Goal: Information Seeking & Learning: Learn about a topic

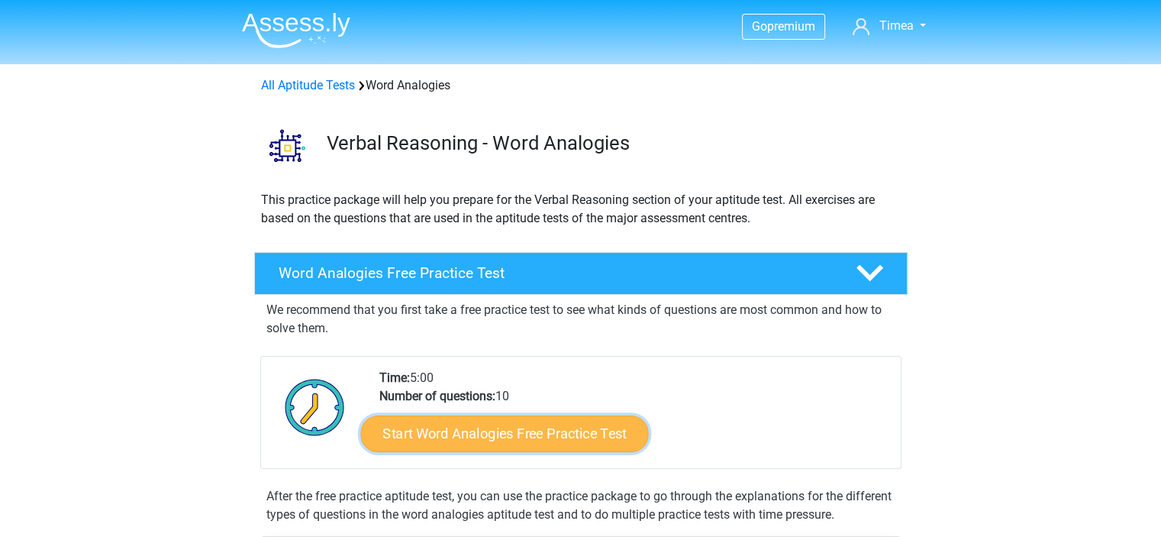
click at [491, 430] on link "Start Word Analogies Free Practice Test" at bounding box center [504, 432] width 288 height 37
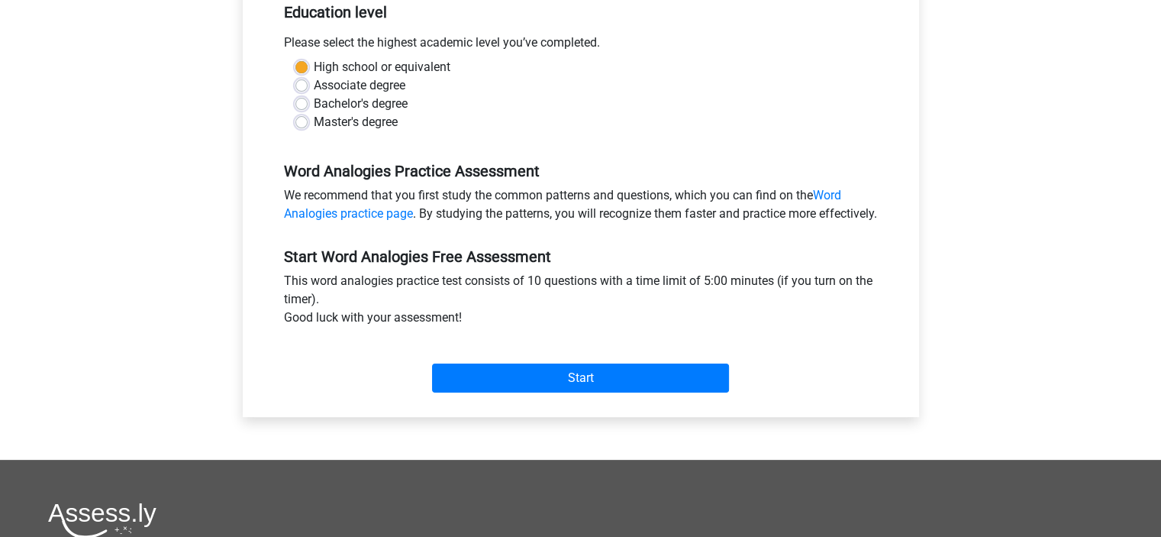
scroll to position [337, 0]
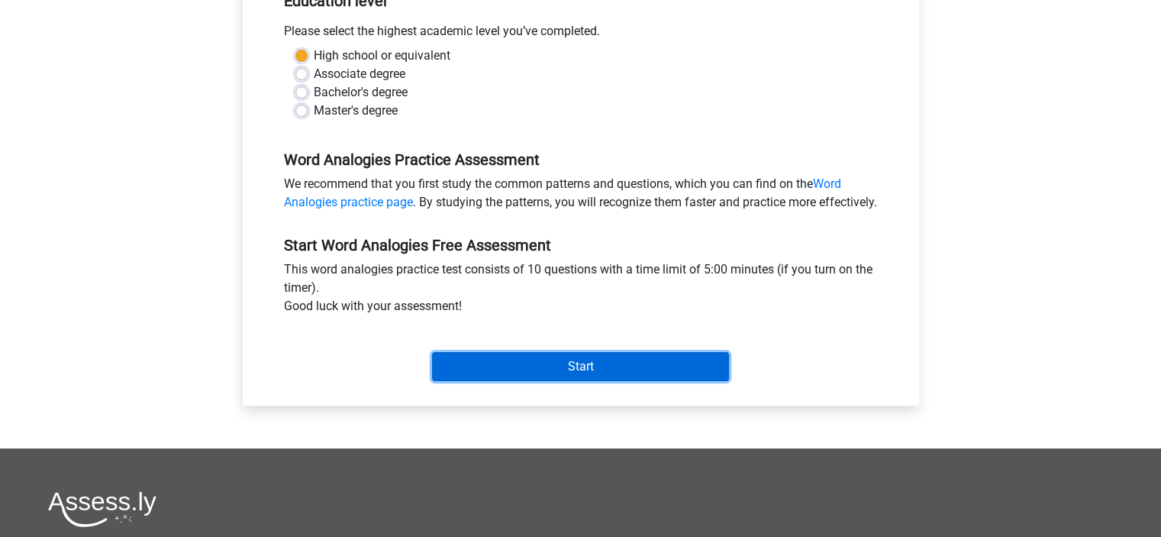
click at [540, 381] on input "Start" at bounding box center [580, 366] width 297 height 29
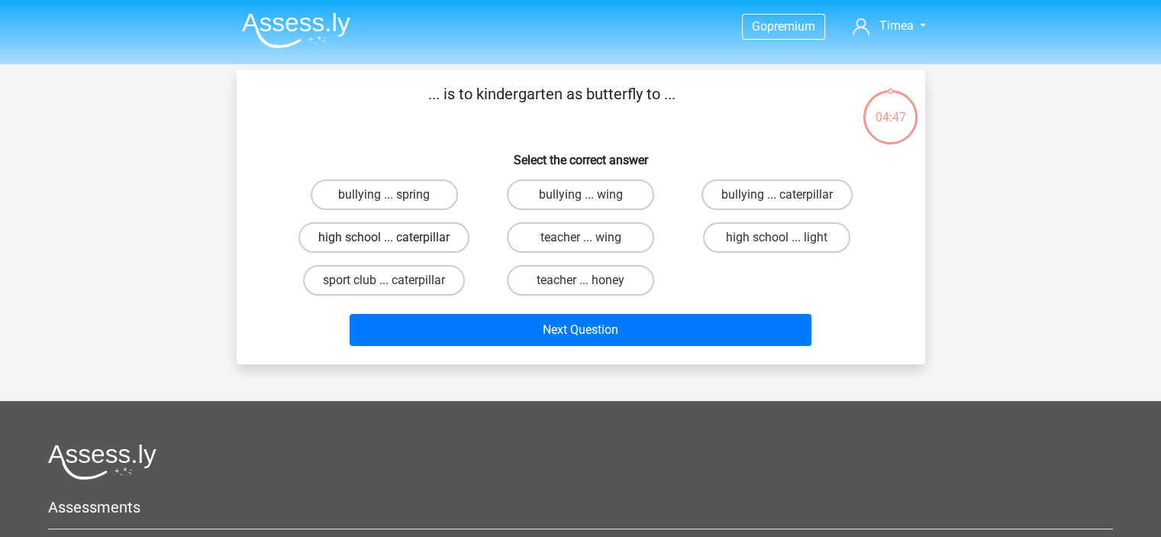
click at [412, 230] on label "high school ... caterpillar" at bounding box center [383, 237] width 171 height 31
click at [394, 237] on input "high school ... caterpillar" at bounding box center [389, 242] width 10 height 10
radio input "true"
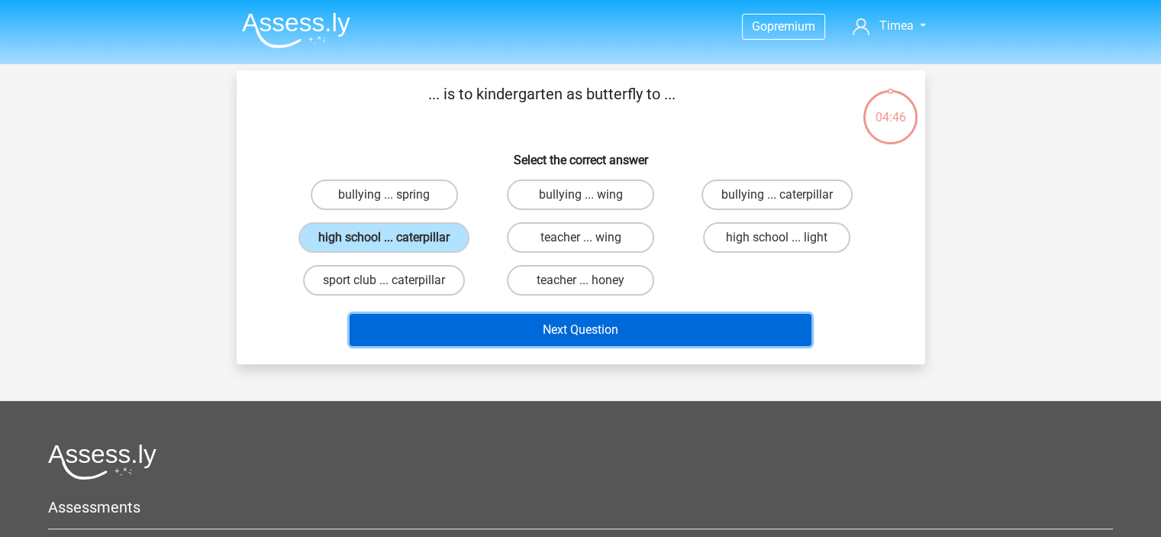
click at [608, 321] on button "Next Question" at bounding box center [581, 330] width 462 height 32
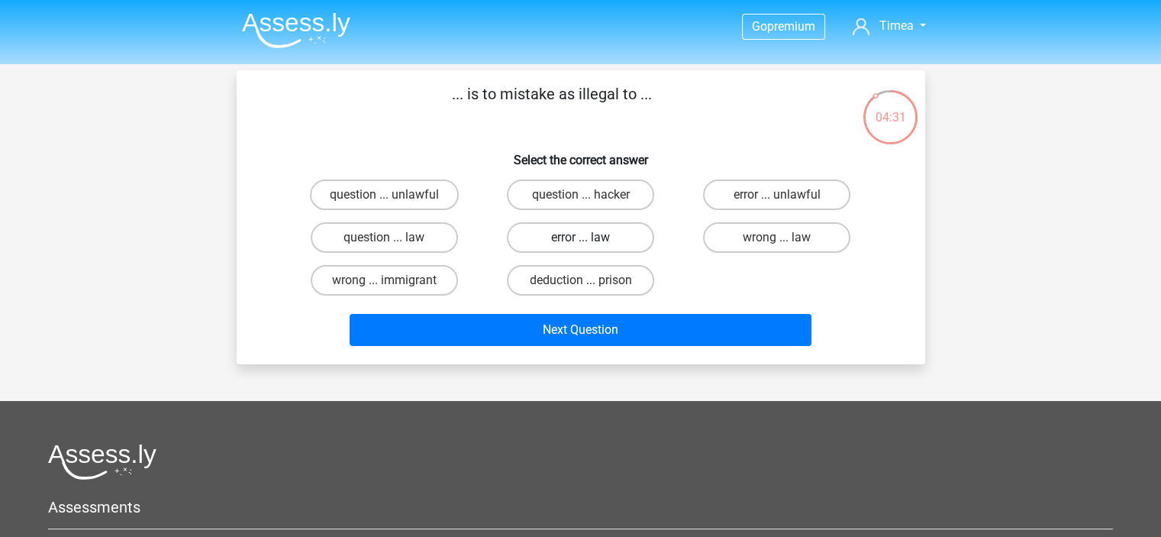
click at [583, 231] on label "error ... law" at bounding box center [580, 237] width 147 height 31
click at [583, 237] on input "error ... law" at bounding box center [585, 242] width 10 height 10
radio input "true"
click at [748, 228] on label "wrong ... law" at bounding box center [776, 237] width 147 height 31
click at [777, 237] on input "wrong ... law" at bounding box center [782, 242] width 10 height 10
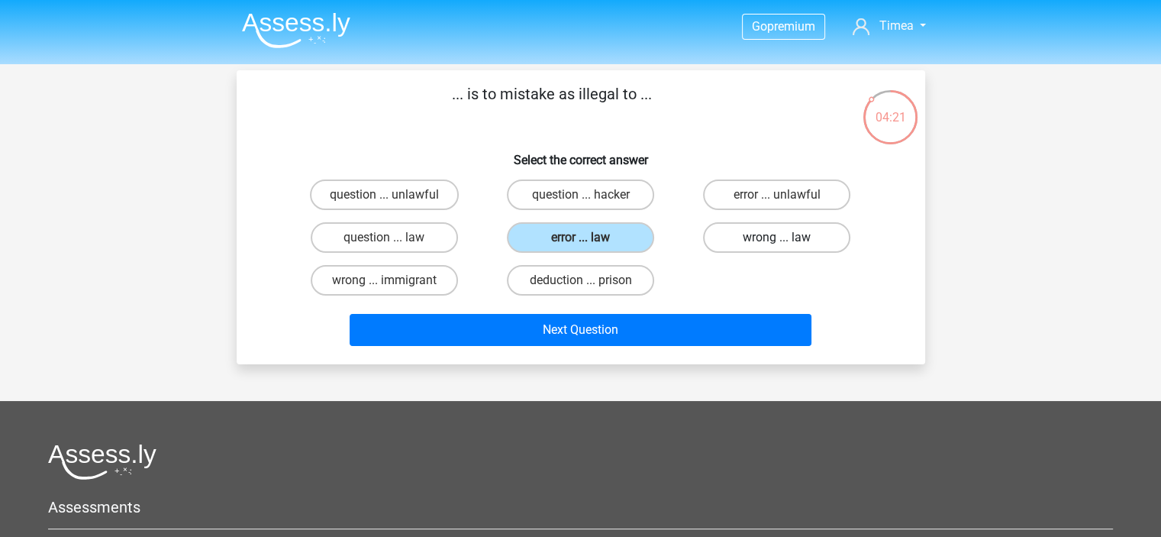
radio input "true"
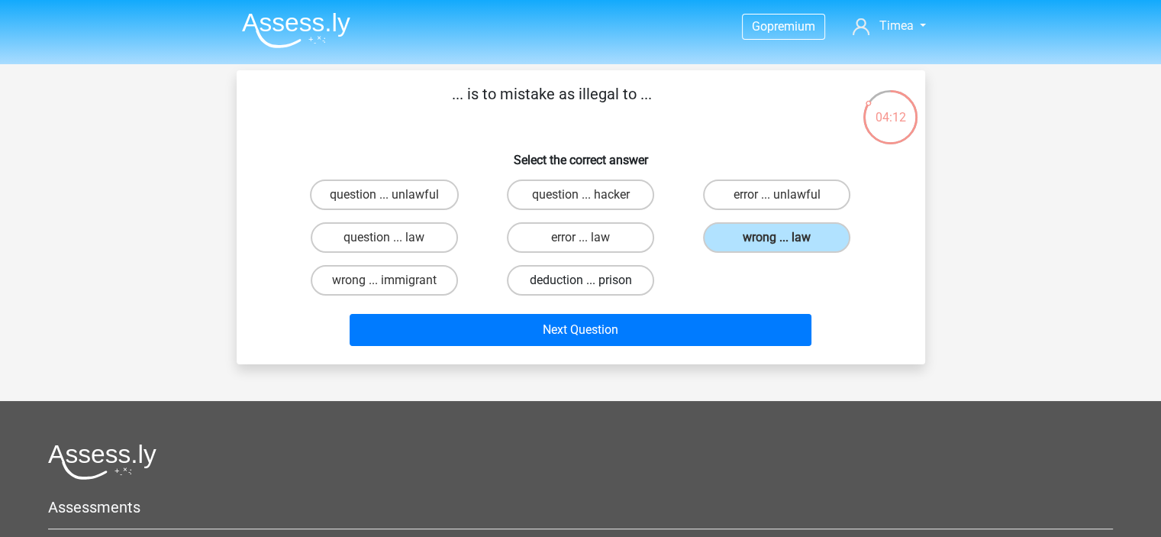
click at [566, 270] on label "deduction ... prison" at bounding box center [580, 280] width 147 height 31
click at [580, 280] on input "deduction ... prison" at bounding box center [585, 285] width 10 height 10
radio input "true"
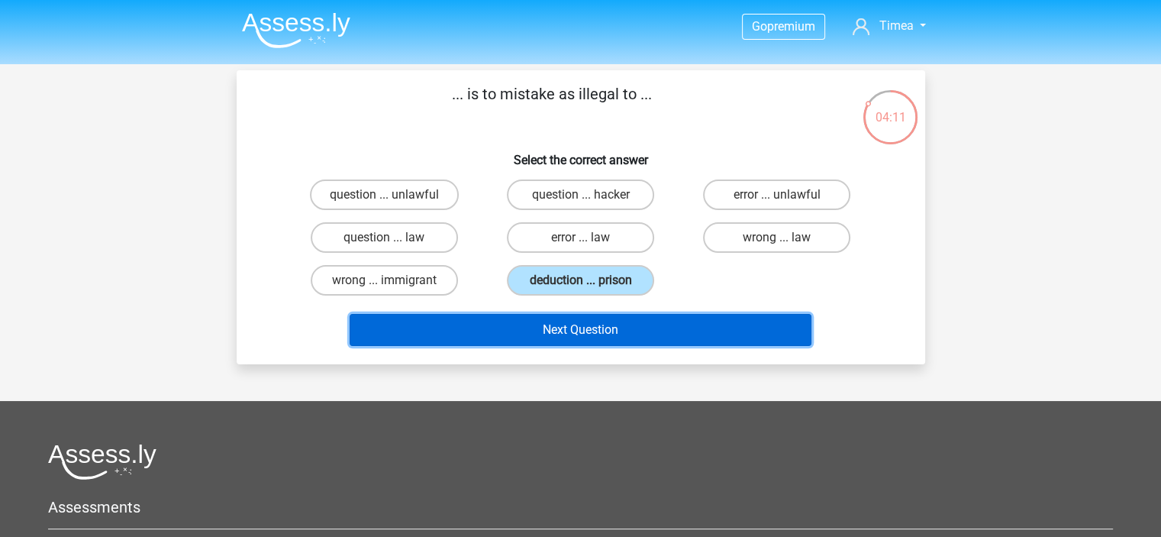
click at [572, 319] on button "Next Question" at bounding box center [581, 330] width 462 height 32
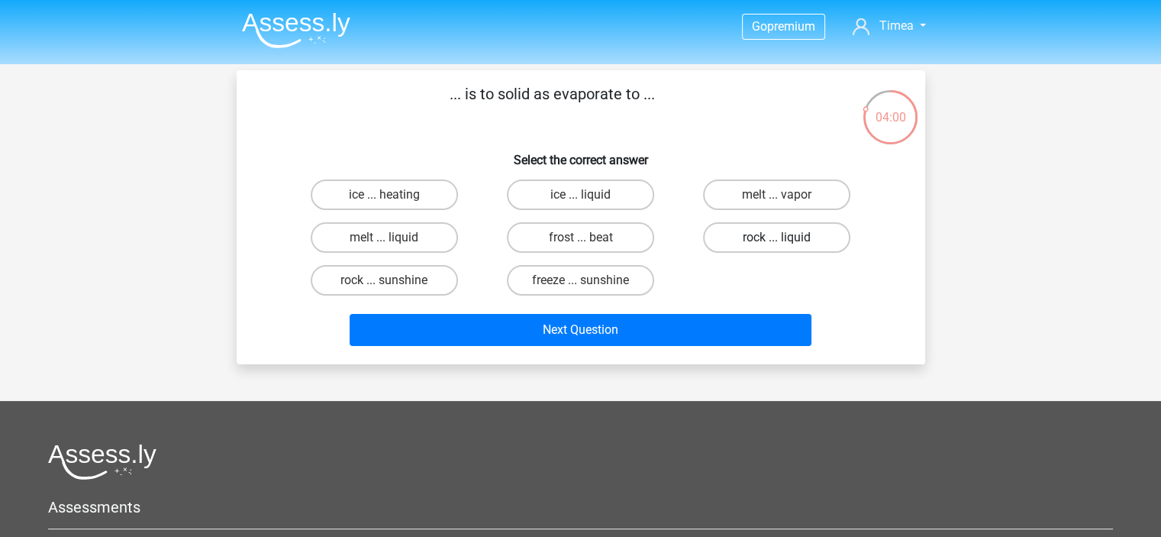
click at [769, 238] on label "rock ... liquid" at bounding box center [776, 237] width 147 height 31
click at [777, 238] on input "rock ... liquid" at bounding box center [782, 242] width 10 height 10
radio input "true"
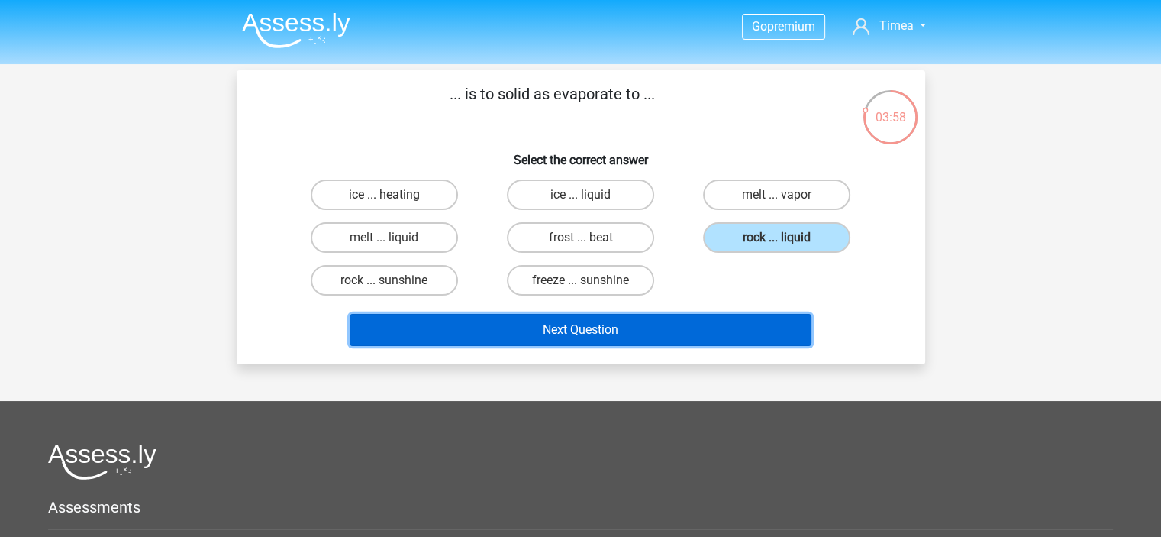
click at [587, 321] on button "Next Question" at bounding box center [581, 330] width 462 height 32
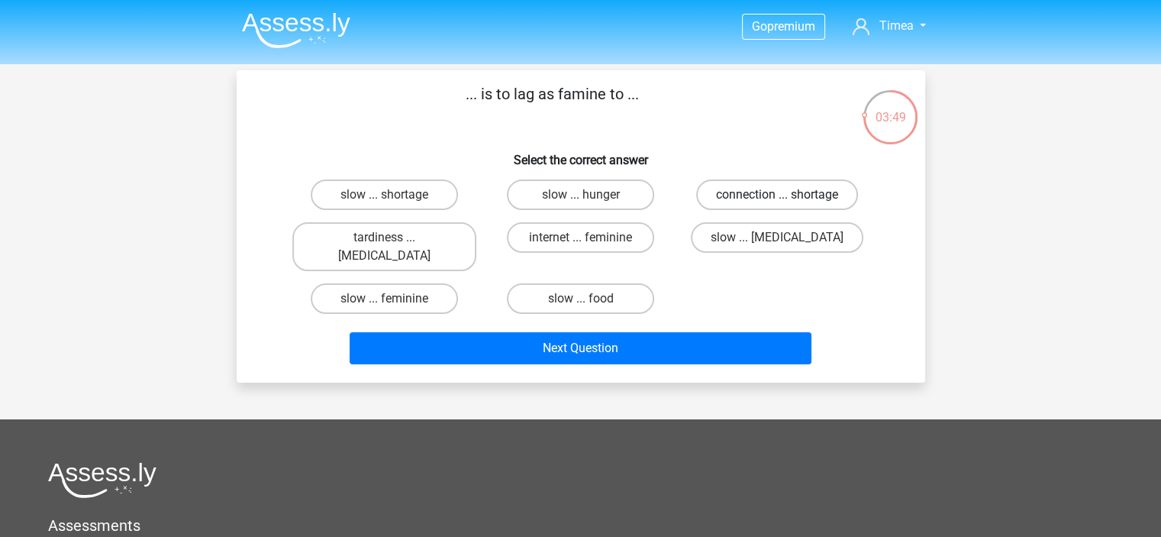
click at [707, 193] on label "connection ... shortage" at bounding box center [777, 194] width 162 height 31
click at [777, 195] on input "connection ... shortage" at bounding box center [782, 200] width 10 height 10
radio input "true"
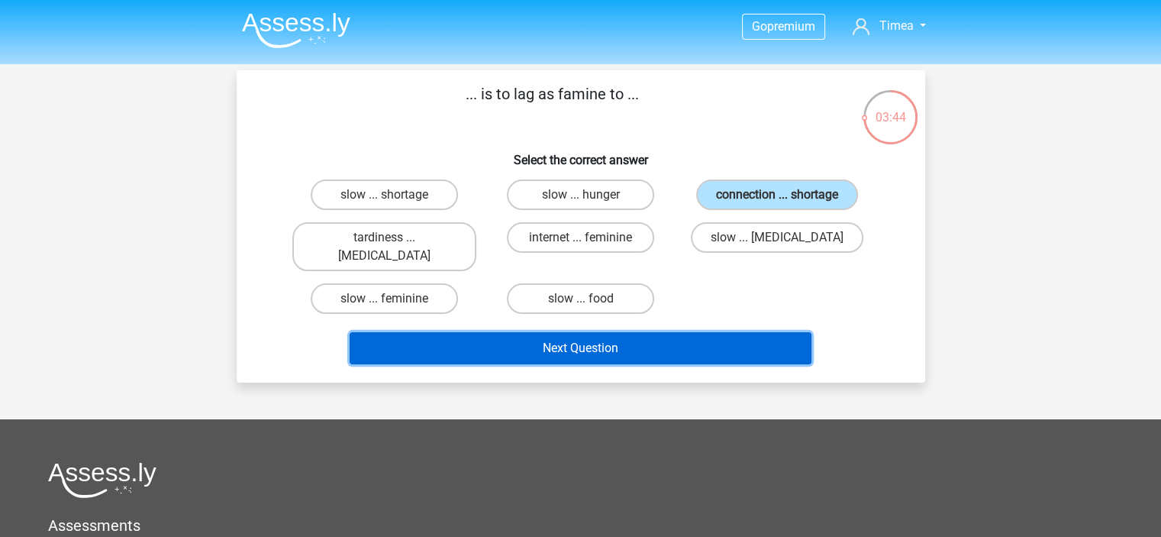
click at [615, 332] on button "Next Question" at bounding box center [581, 348] width 462 height 32
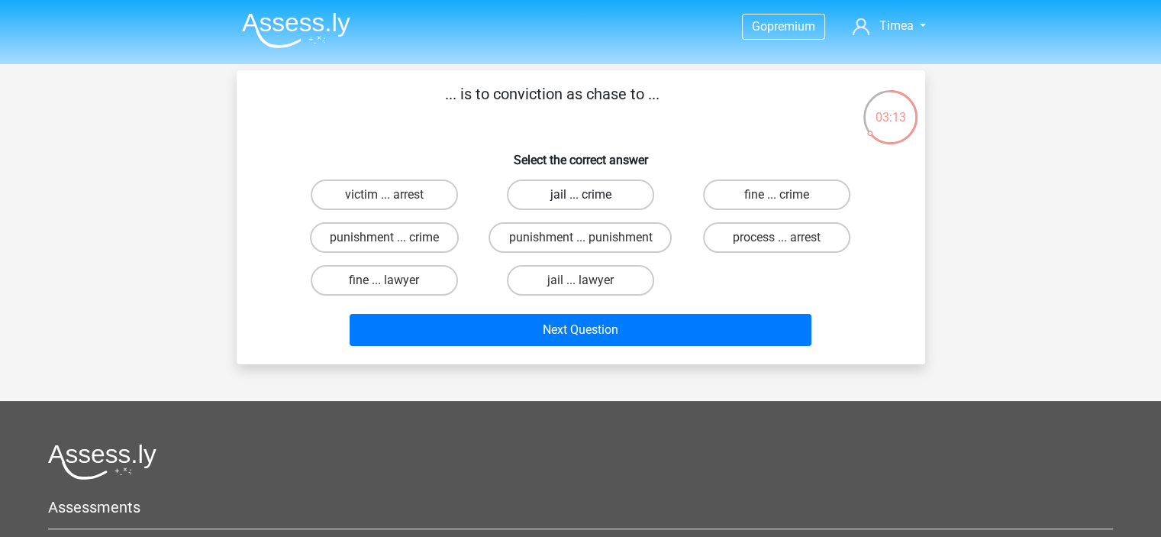
click at [566, 192] on label "jail ... crime" at bounding box center [580, 194] width 147 height 31
click at [580, 195] on input "jail ... crime" at bounding box center [585, 200] width 10 height 10
radio input "true"
click at [394, 210] on div "victim ... arrest" at bounding box center [384, 194] width 196 height 43
click at [386, 202] on input "victim ... arrest" at bounding box center [389, 200] width 10 height 10
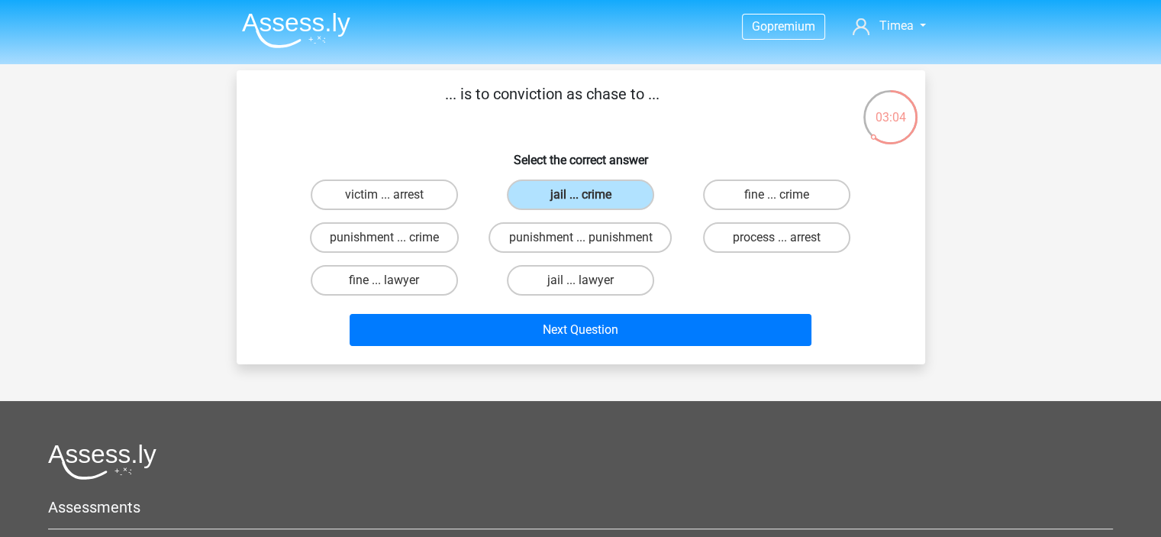
radio input "true"
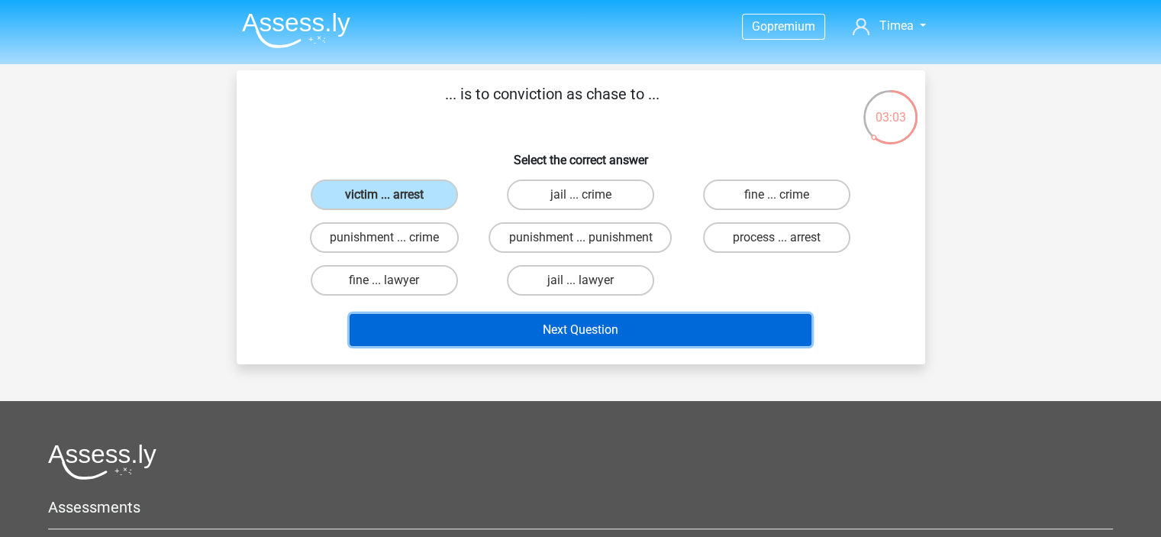
click at [601, 321] on button "Next Question" at bounding box center [581, 330] width 462 height 32
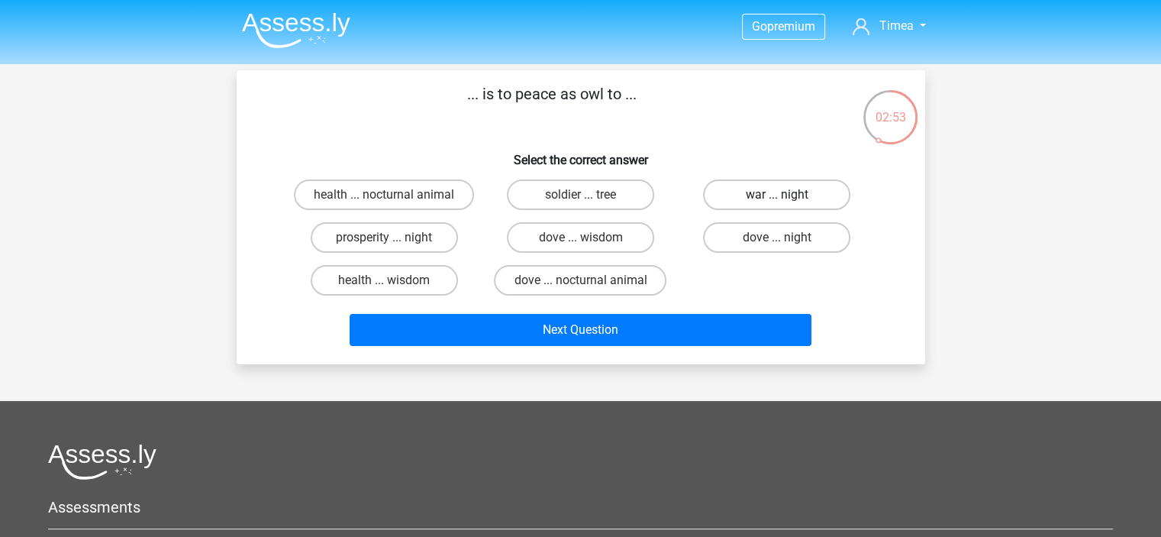
click at [769, 196] on label "war ... night" at bounding box center [776, 194] width 147 height 31
click at [777, 196] on input "war ... night" at bounding box center [782, 200] width 10 height 10
radio input "true"
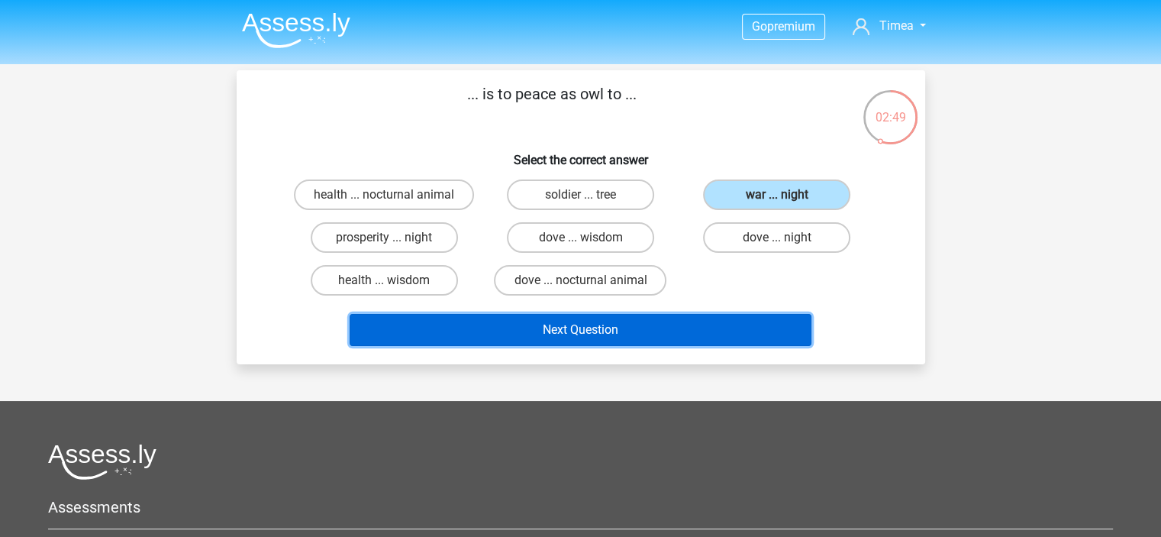
click at [609, 327] on button "Next Question" at bounding box center [581, 330] width 462 height 32
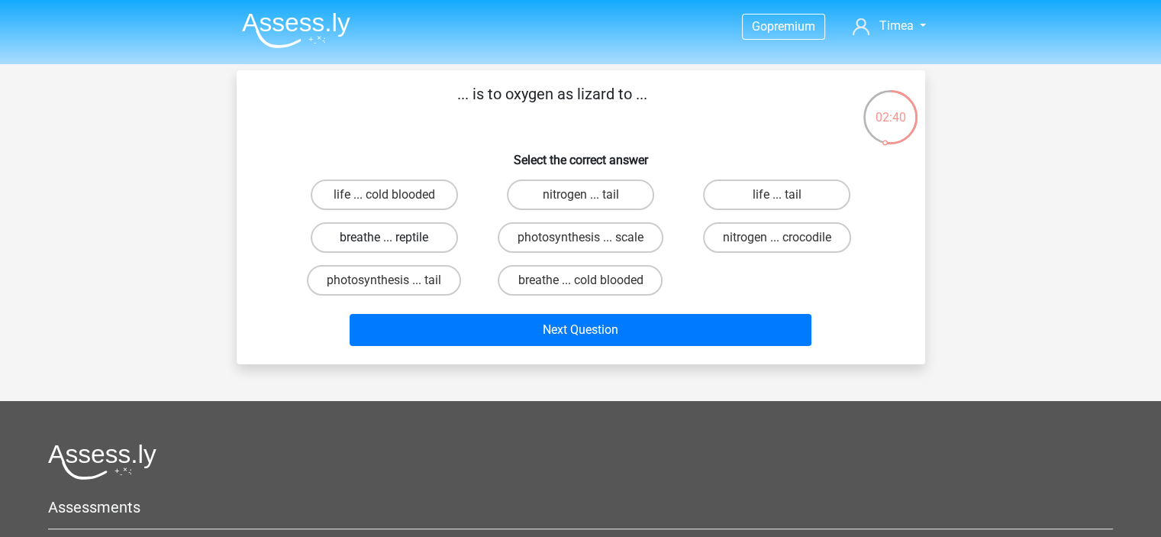
click at [394, 227] on label "breathe ... reptile" at bounding box center [384, 237] width 147 height 31
click at [394, 237] on input "breathe ... reptile" at bounding box center [389, 242] width 10 height 10
radio input "true"
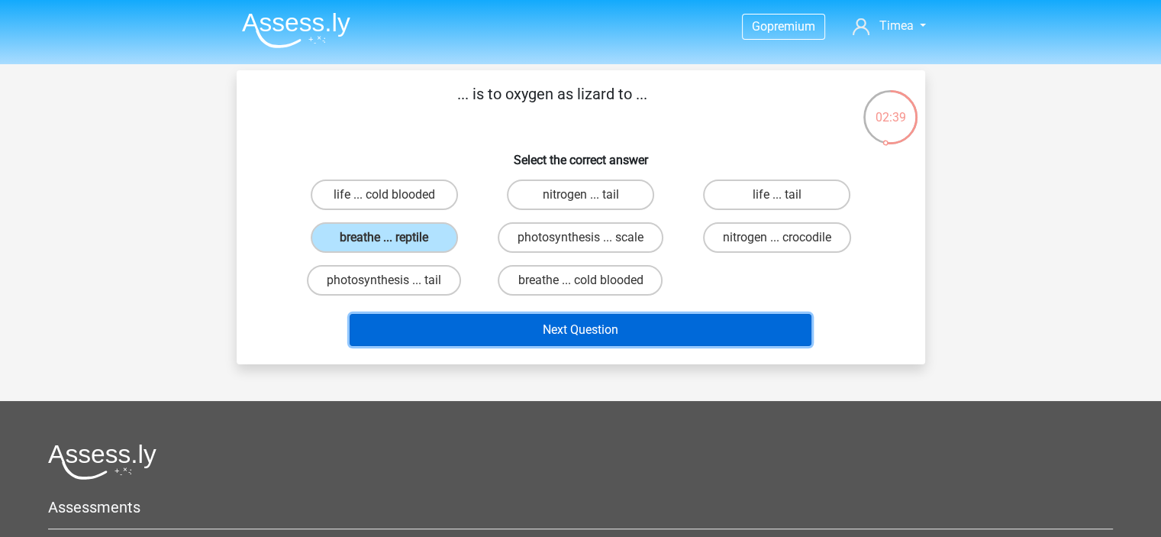
click at [617, 333] on button "Next Question" at bounding box center [581, 330] width 462 height 32
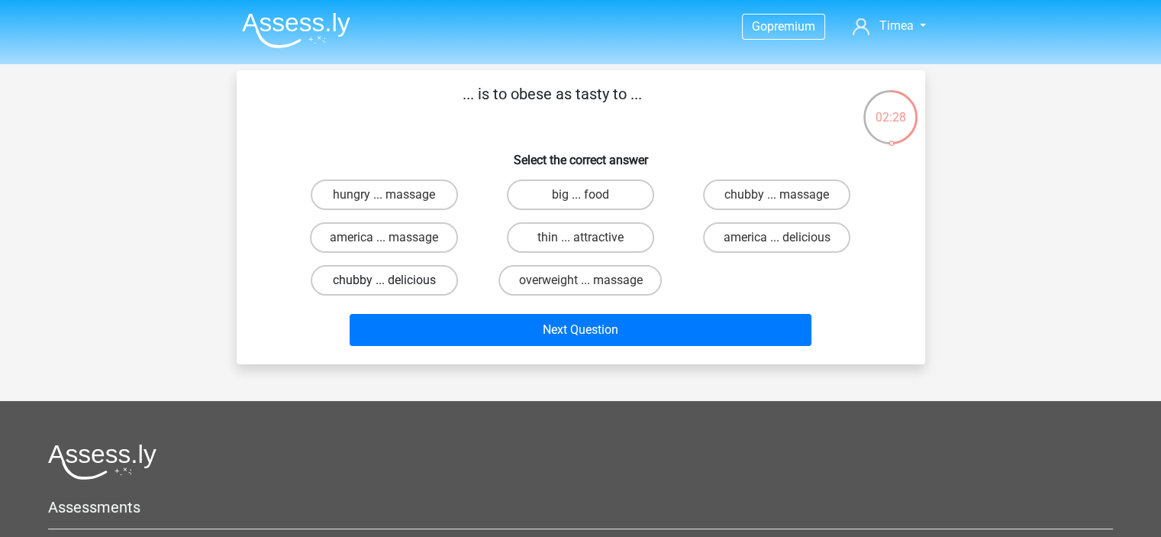
click at [399, 277] on label "chubby ... delicious" at bounding box center [384, 280] width 147 height 31
click at [394, 280] on input "chubby ... delicious" at bounding box center [389, 285] width 10 height 10
radio input "true"
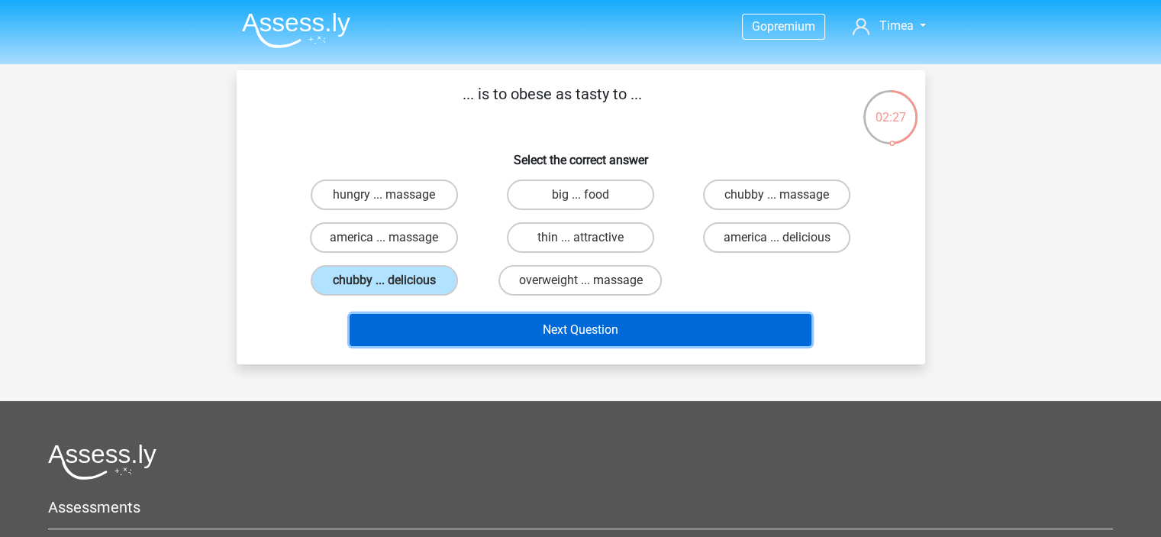
click at [580, 323] on button "Next Question" at bounding box center [581, 330] width 462 height 32
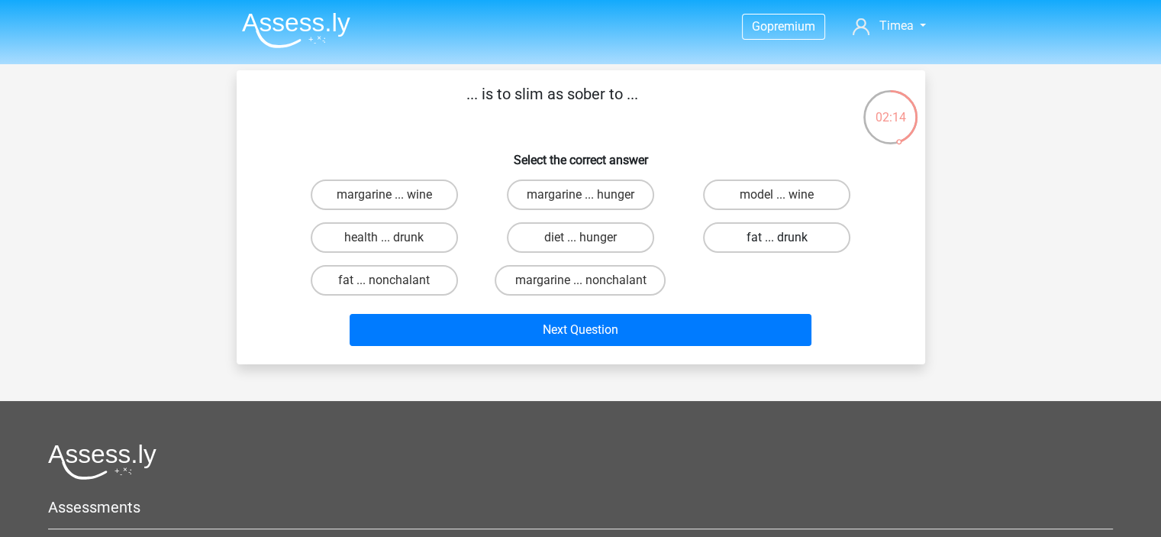
click at [737, 237] on label "fat ... drunk" at bounding box center [776, 237] width 147 height 31
click at [777, 237] on input "fat ... drunk" at bounding box center [782, 242] width 10 height 10
radio input "true"
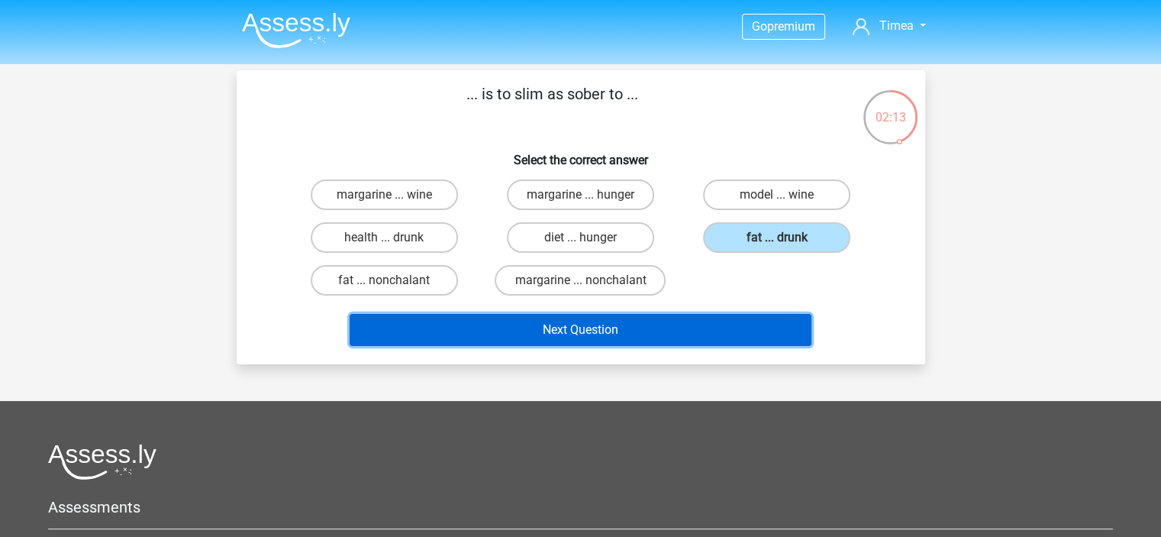
click at [656, 329] on button "Next Question" at bounding box center [581, 330] width 462 height 32
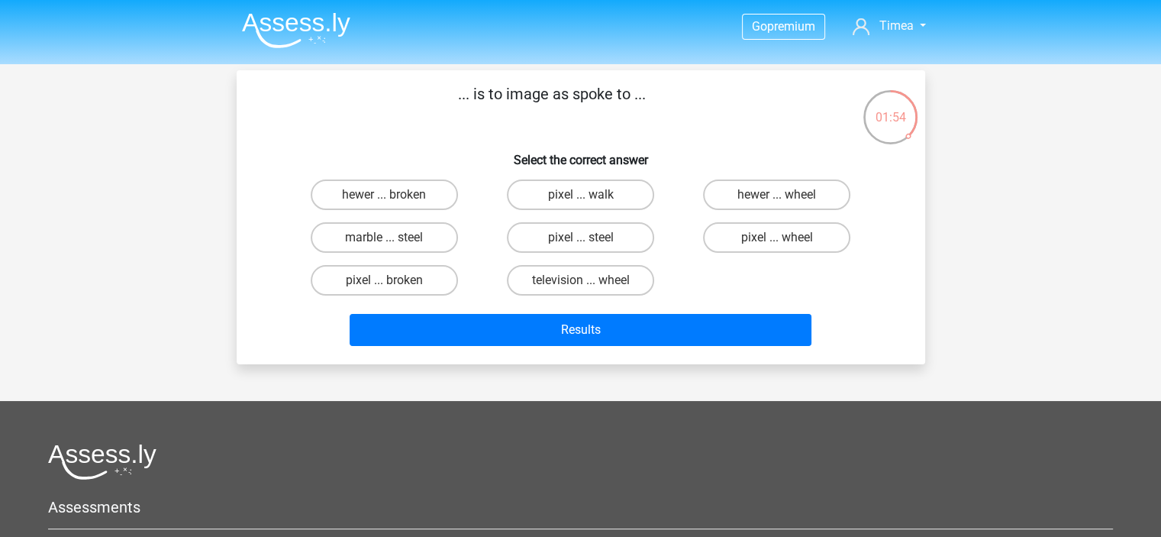
click at [586, 195] on input "pixel ... walk" at bounding box center [585, 200] width 10 height 10
radio input "true"
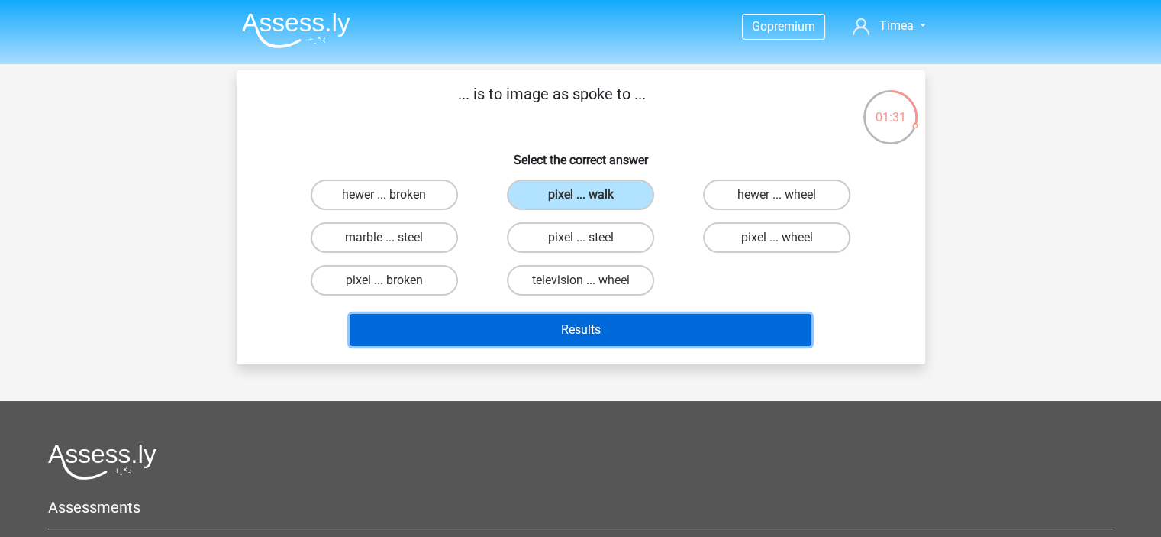
click at [604, 317] on button "Results" at bounding box center [581, 330] width 462 height 32
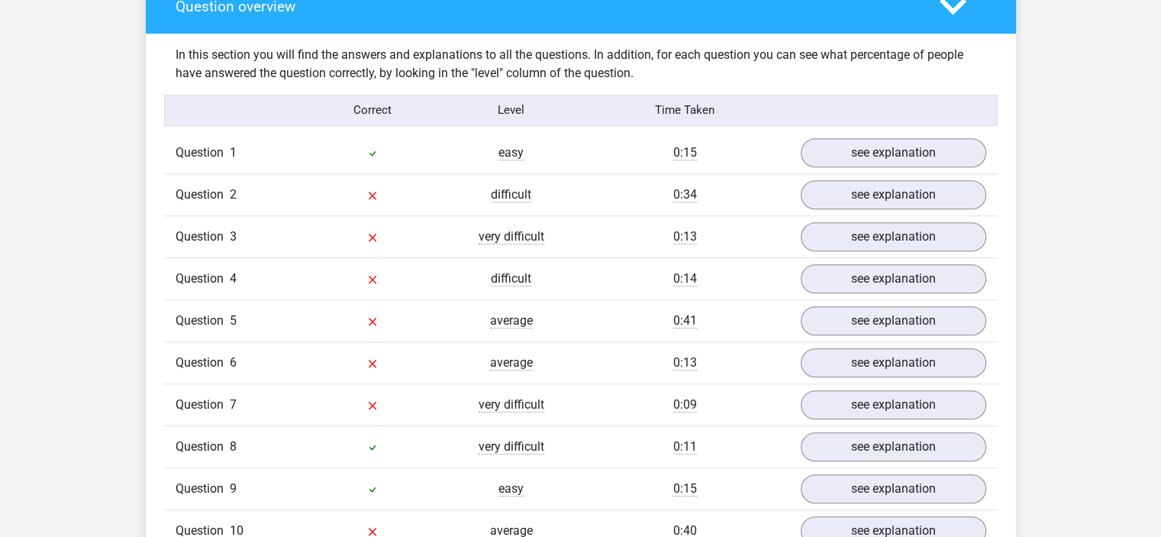
scroll to position [1149, 0]
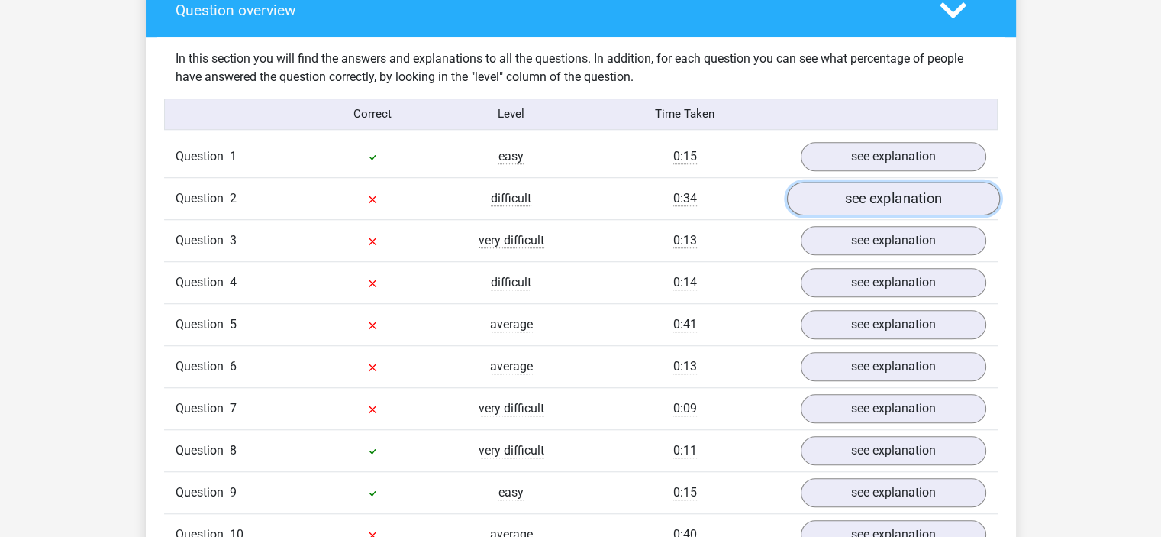
click at [920, 201] on link "see explanation" at bounding box center [892, 199] width 213 height 34
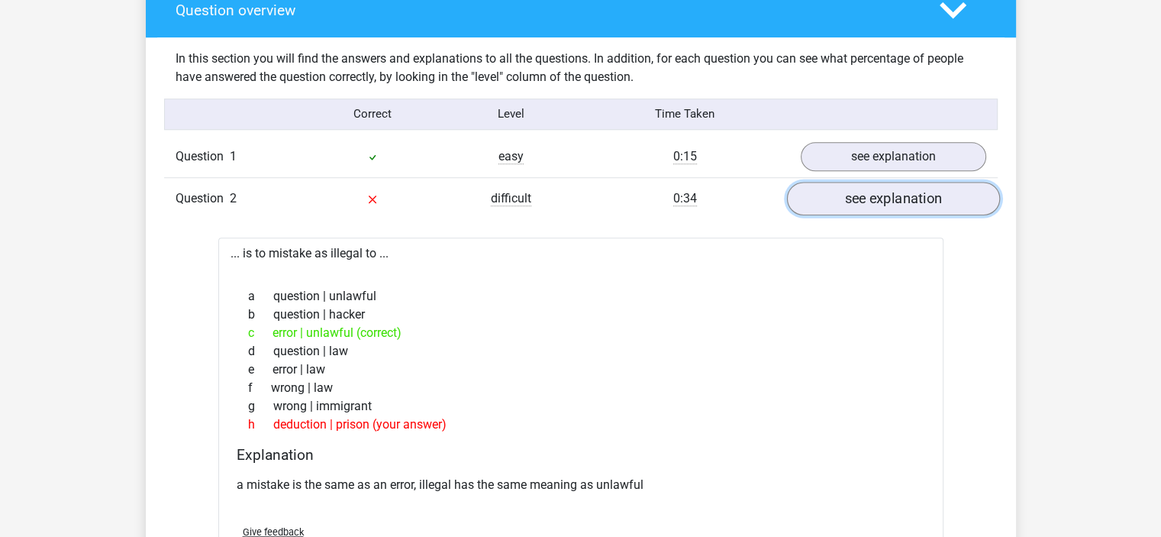
click at [920, 201] on link "see explanation" at bounding box center [892, 199] width 213 height 34
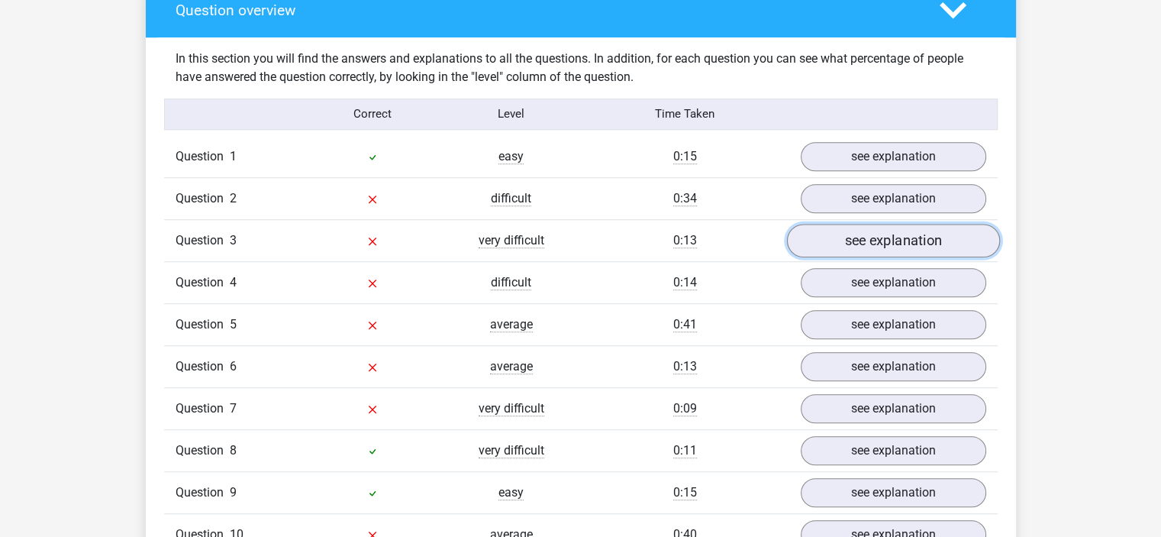
click at [910, 240] on link "see explanation" at bounding box center [892, 241] width 213 height 34
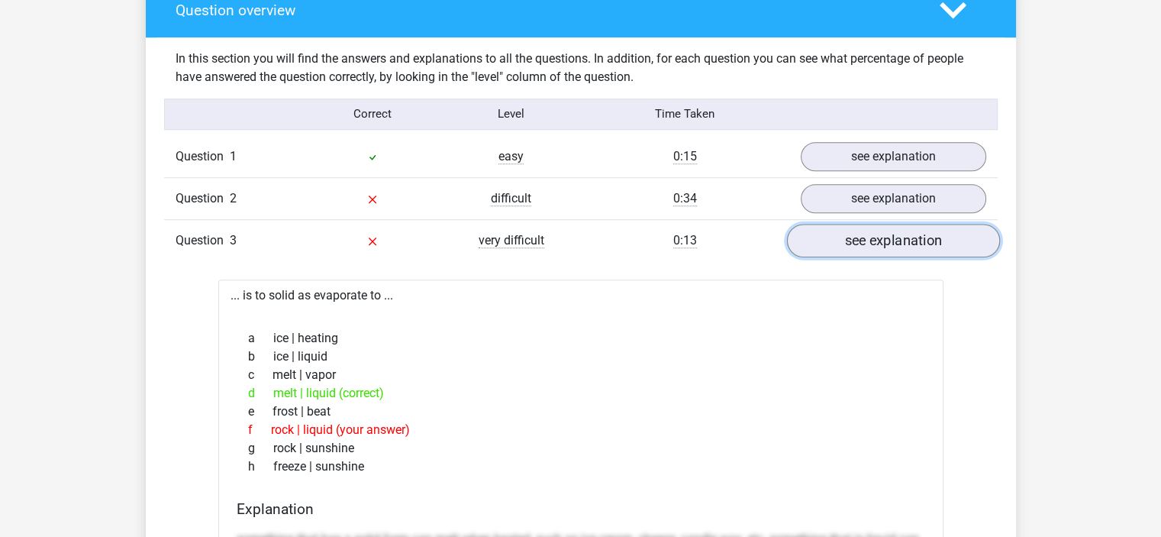
click at [910, 240] on link "see explanation" at bounding box center [892, 241] width 213 height 34
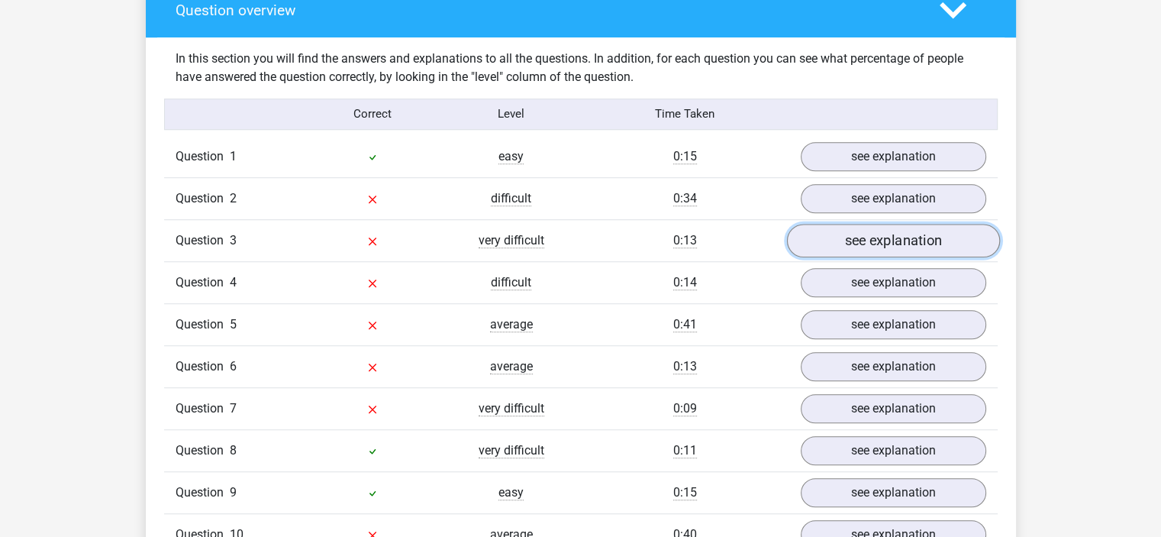
click at [910, 240] on link "see explanation" at bounding box center [892, 241] width 213 height 34
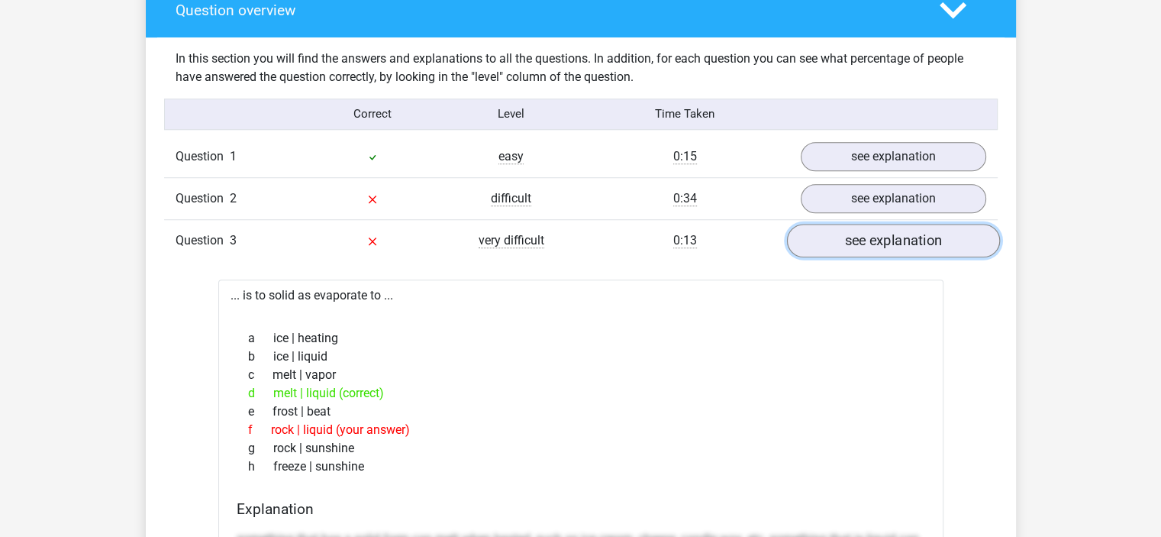
click at [910, 240] on link "see explanation" at bounding box center [892, 241] width 213 height 34
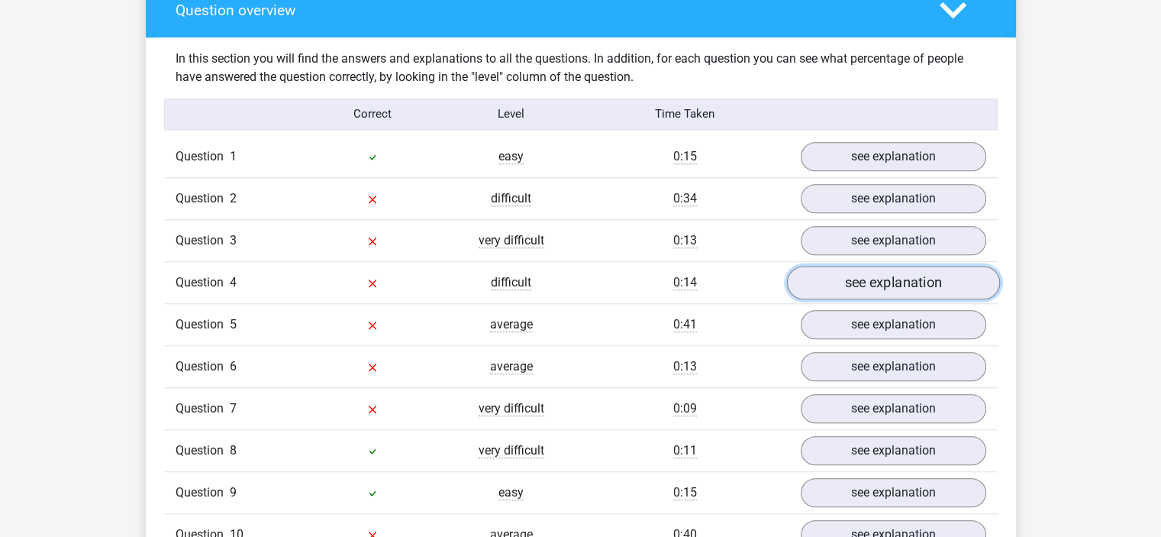
click at [909, 277] on link "see explanation" at bounding box center [892, 283] width 213 height 34
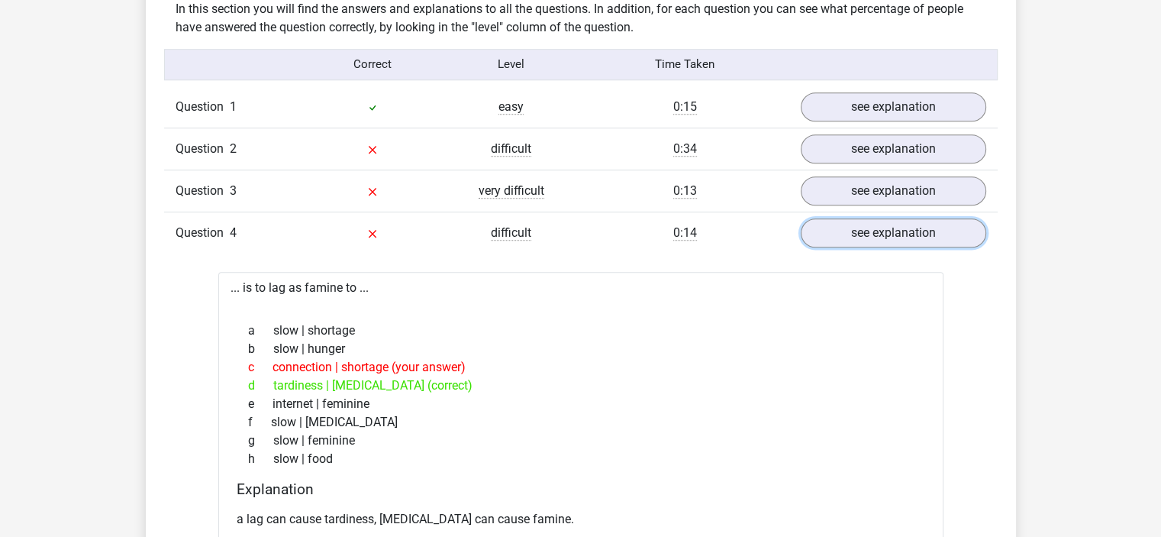
scroll to position [1212, 0]
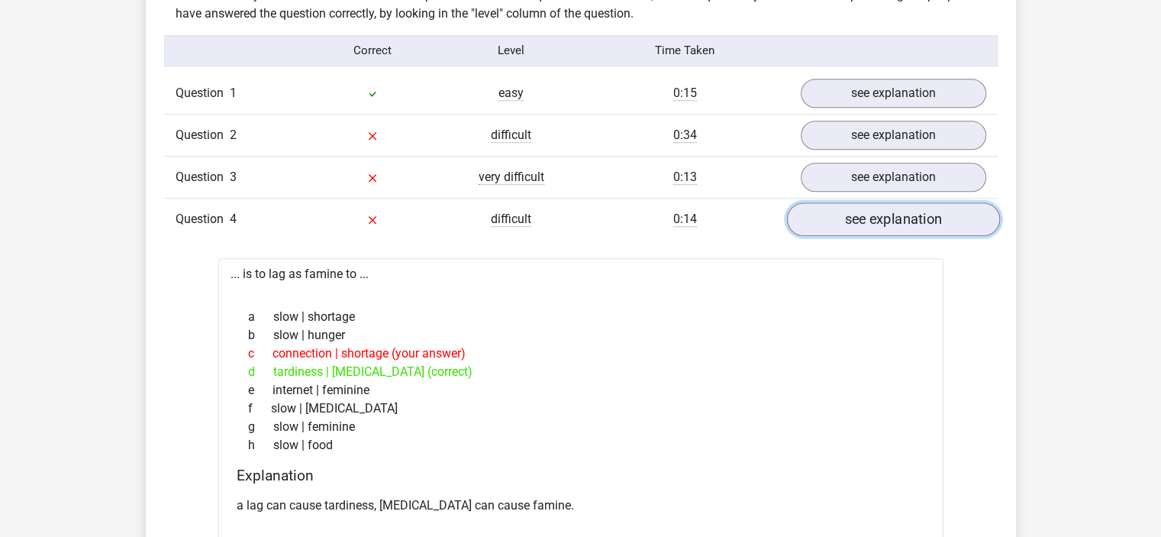
click at [886, 215] on link "see explanation" at bounding box center [892, 219] width 213 height 34
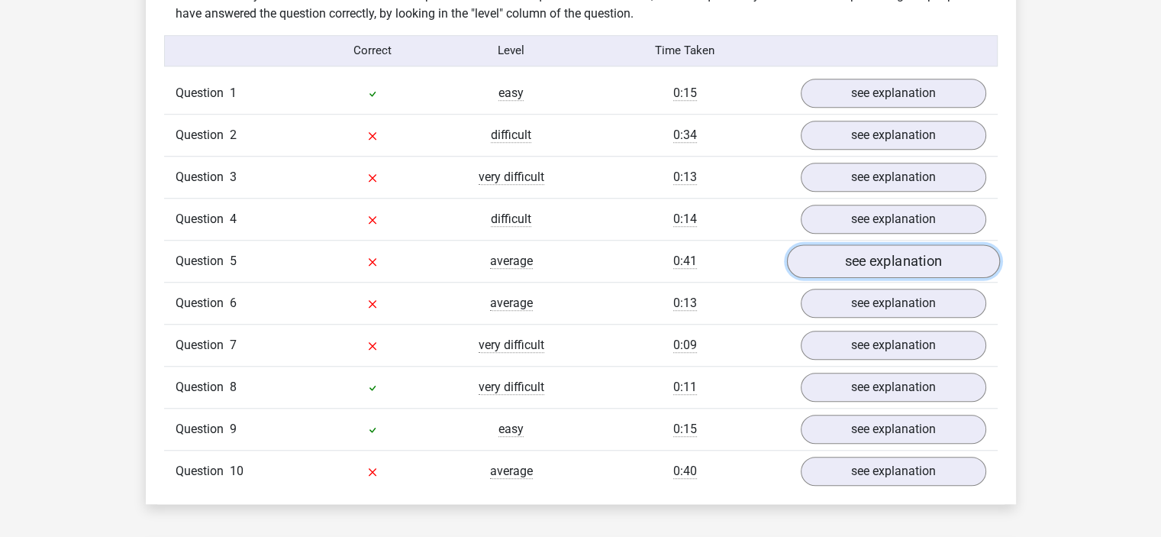
click at [887, 259] on link "see explanation" at bounding box center [892, 261] width 213 height 34
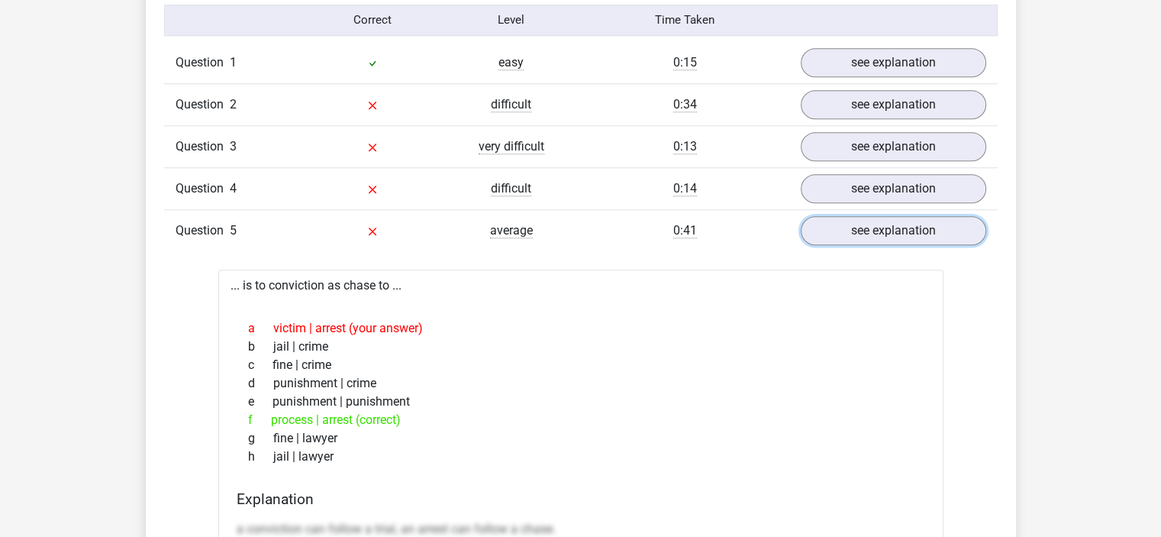
scroll to position [1257, 0]
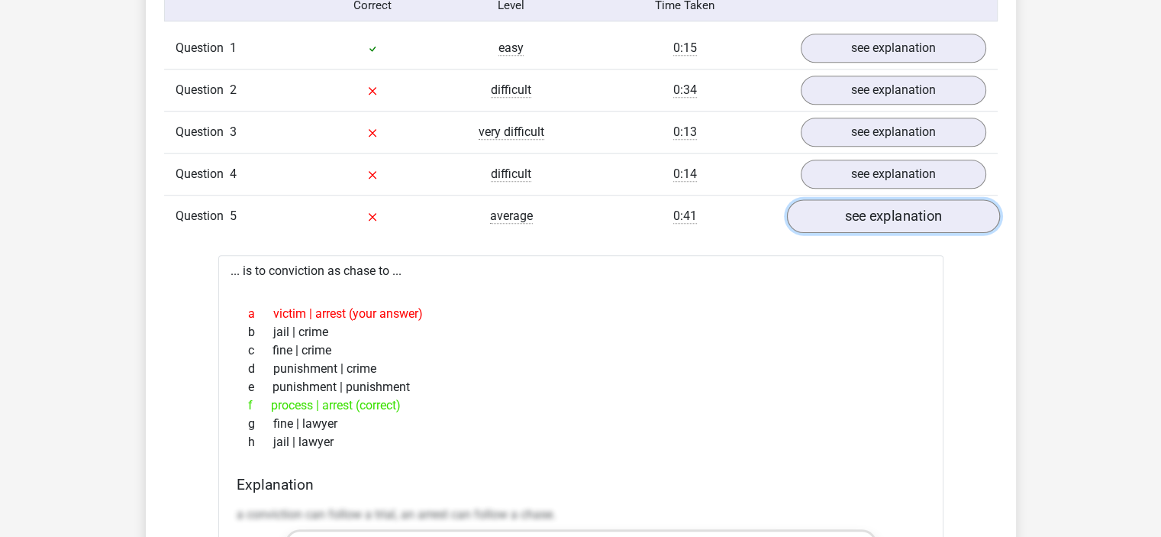
click at [891, 213] on link "see explanation" at bounding box center [892, 216] width 213 height 34
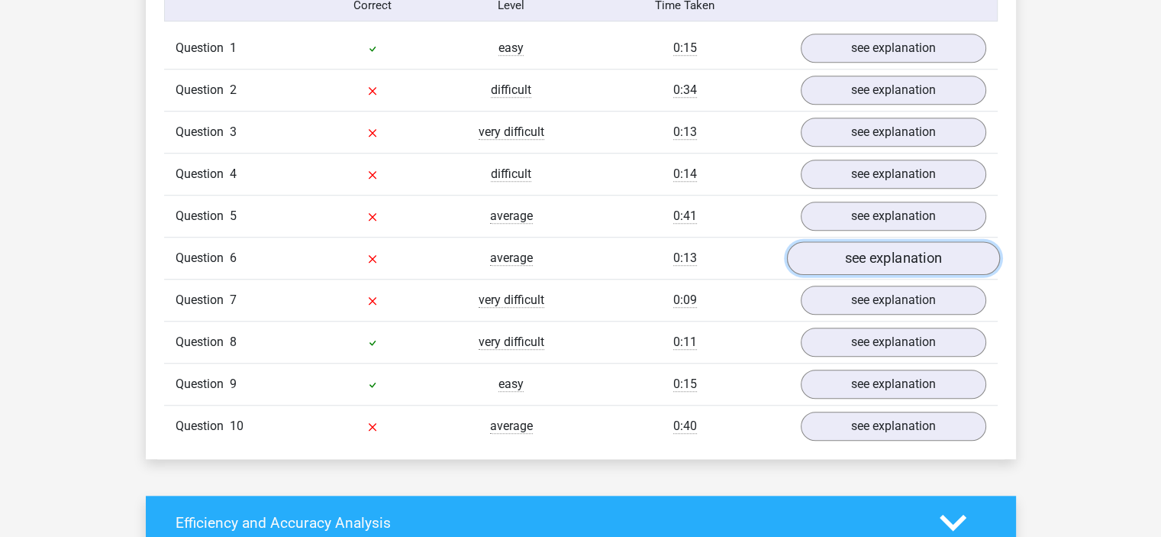
click at [890, 256] on link "see explanation" at bounding box center [892, 258] width 213 height 34
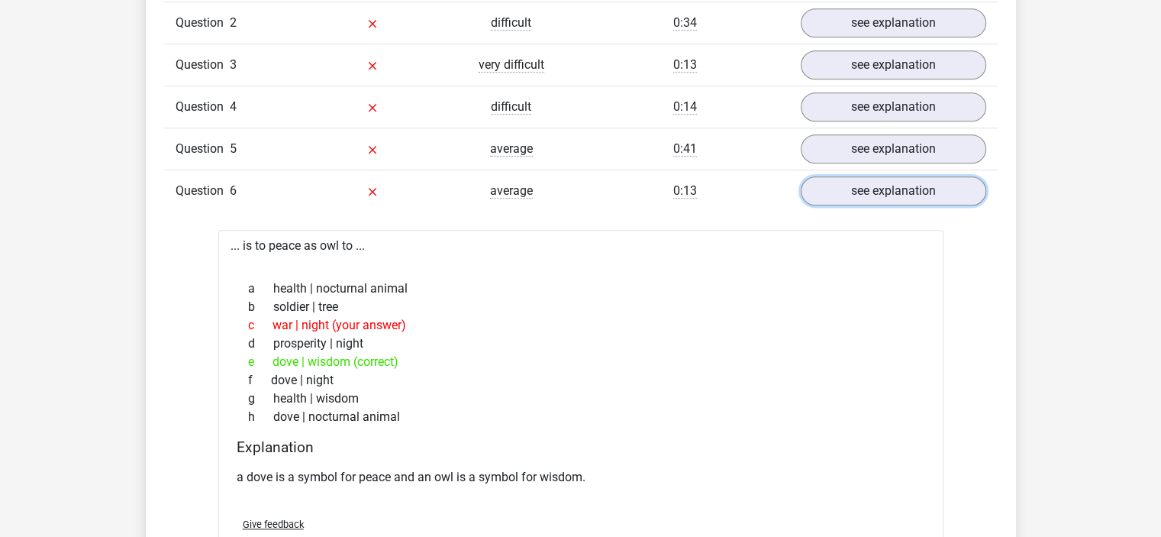
scroll to position [1346, 0]
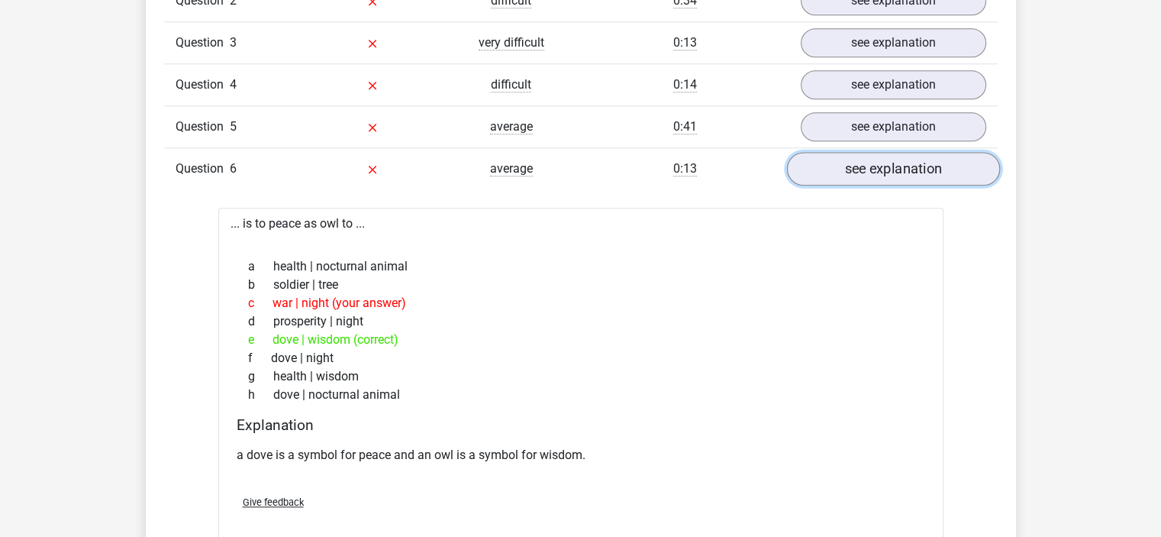
click at [892, 163] on link "see explanation" at bounding box center [892, 169] width 213 height 34
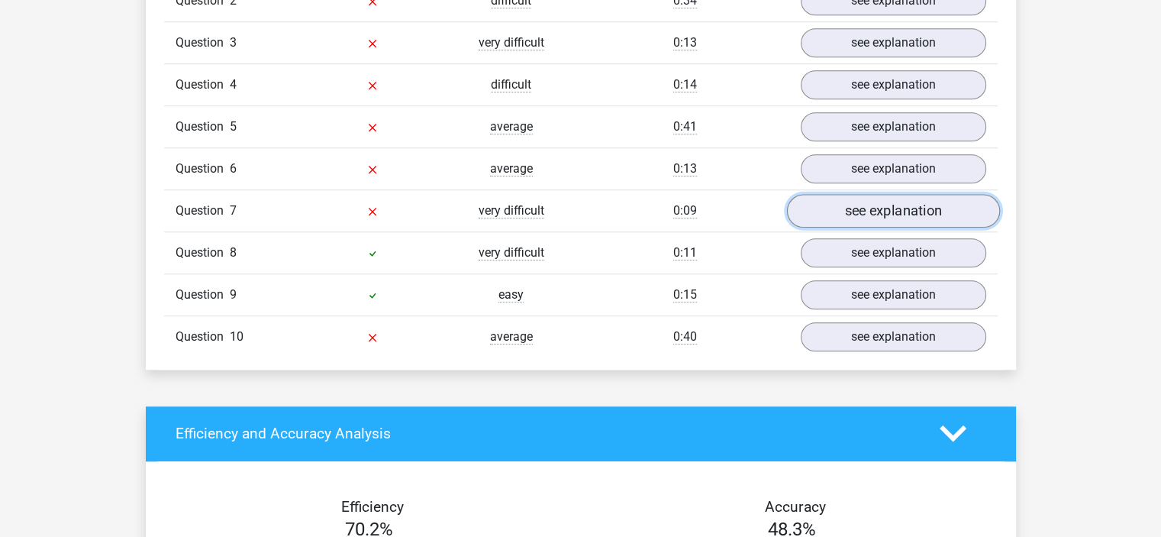
click at [894, 205] on link "see explanation" at bounding box center [892, 211] width 213 height 34
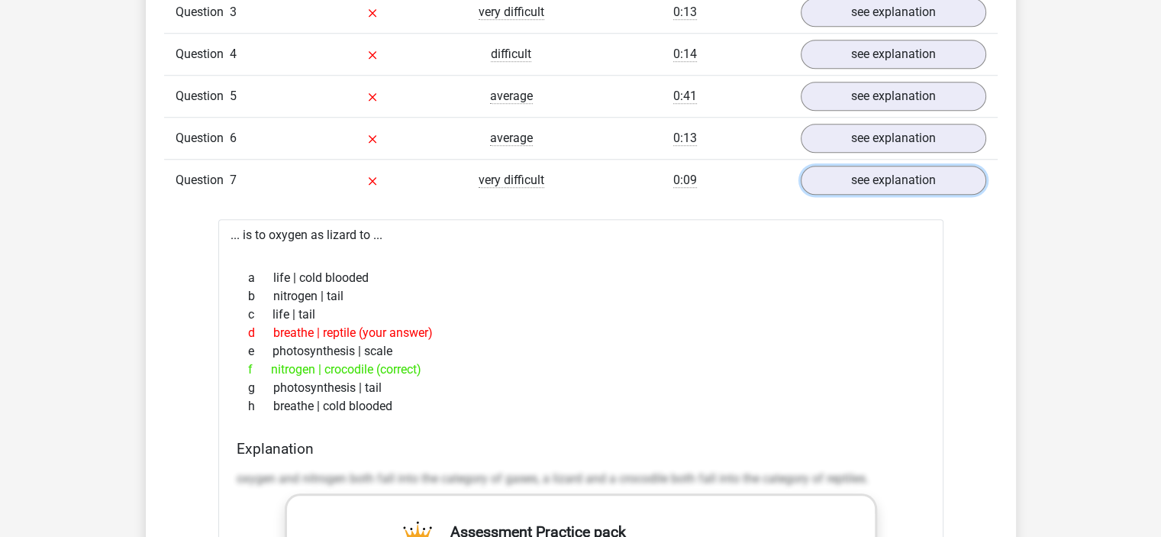
scroll to position [1387, 0]
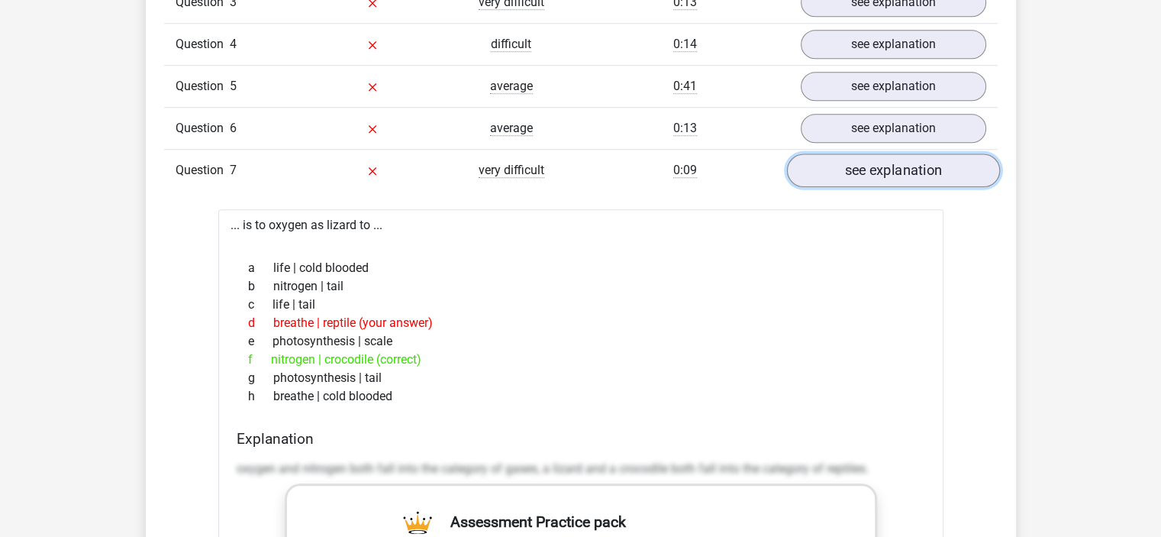
click at [866, 172] on link "see explanation" at bounding box center [892, 170] width 213 height 34
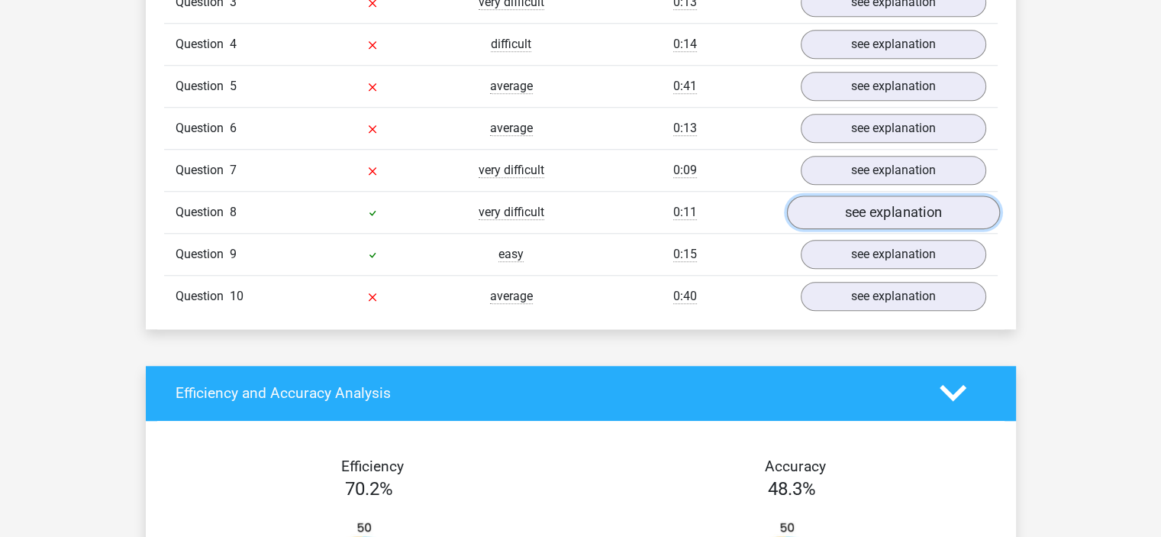
click at [881, 208] on link "see explanation" at bounding box center [892, 212] width 213 height 34
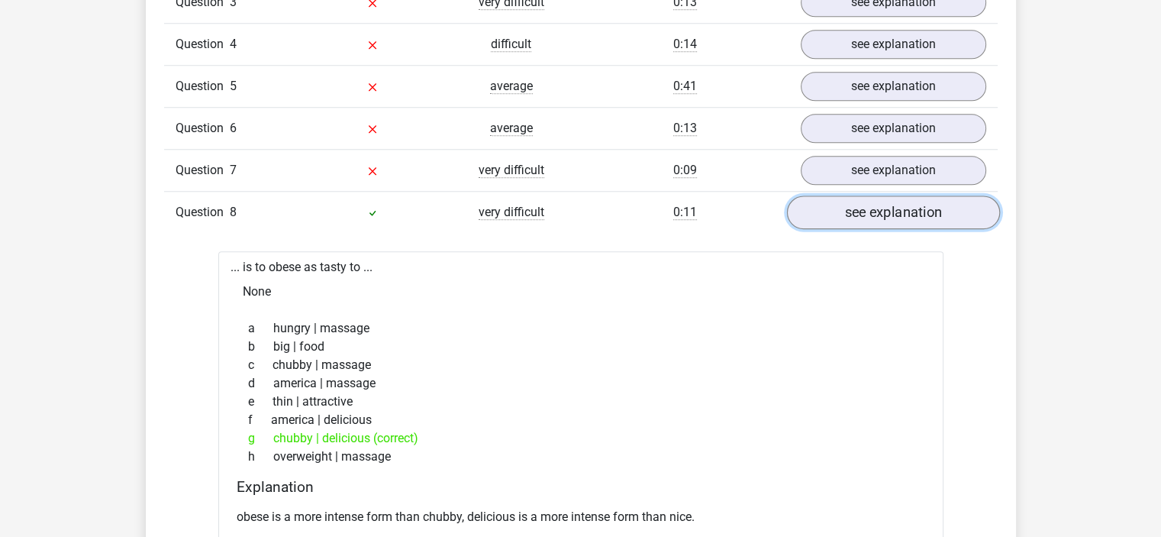
click at [881, 208] on link "see explanation" at bounding box center [892, 212] width 213 height 34
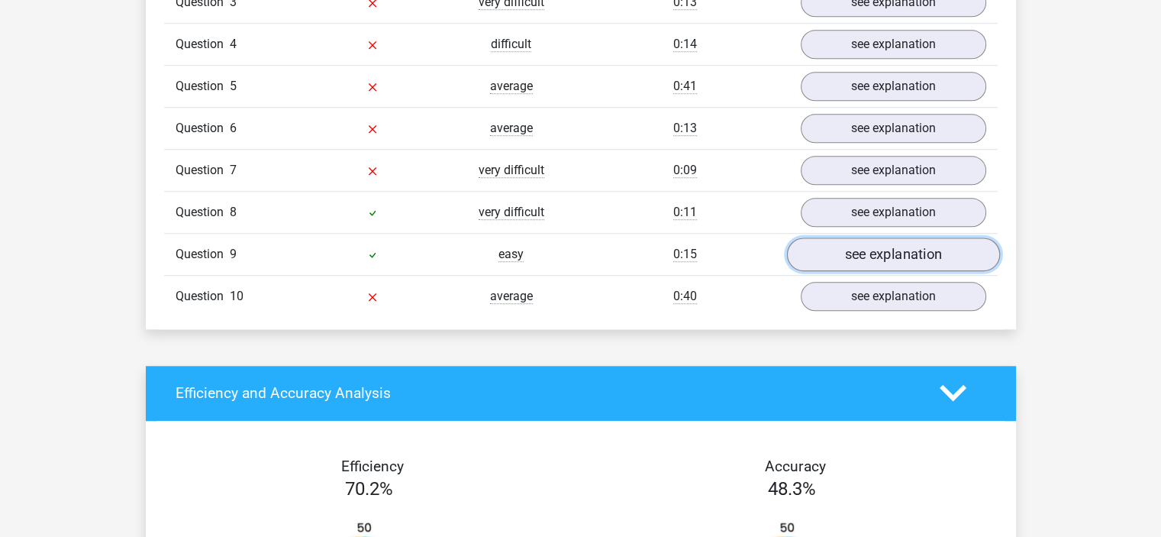
click at [872, 256] on link "see explanation" at bounding box center [892, 254] width 213 height 34
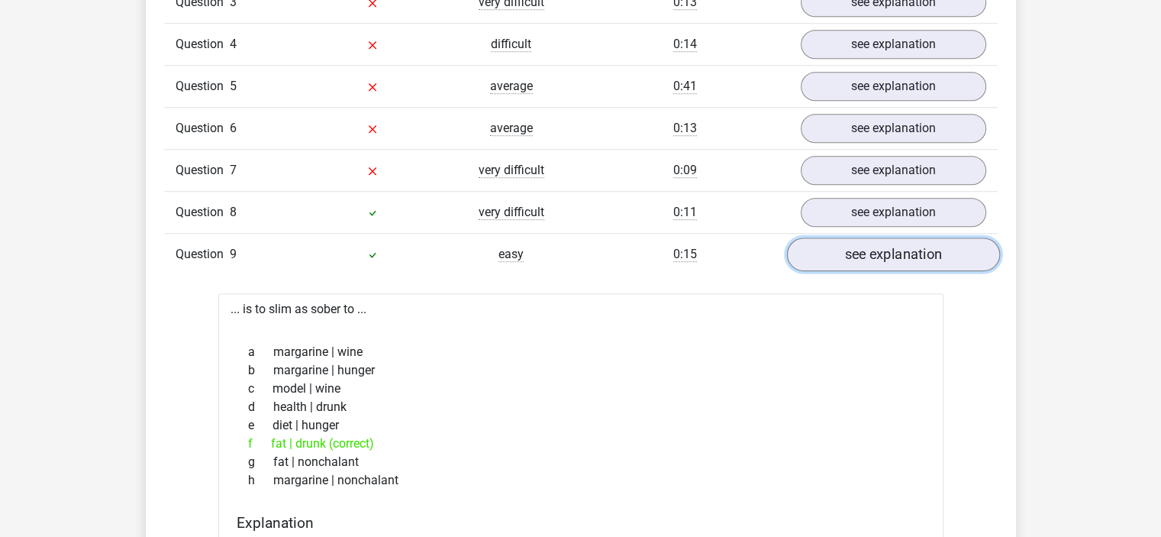
click at [872, 256] on link "see explanation" at bounding box center [892, 254] width 213 height 34
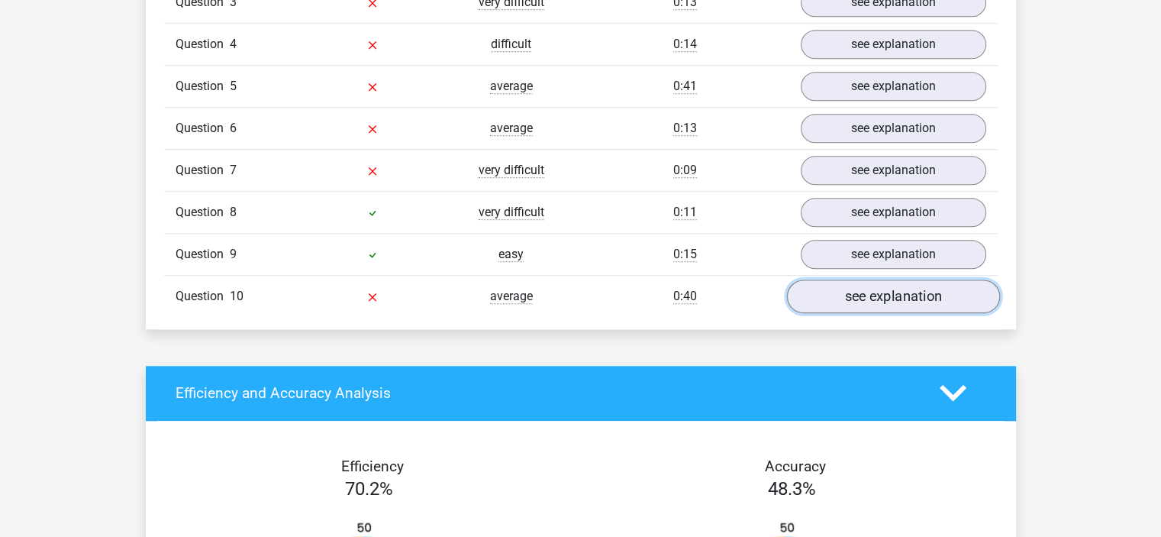
click at [877, 290] on link "see explanation" at bounding box center [892, 296] width 213 height 34
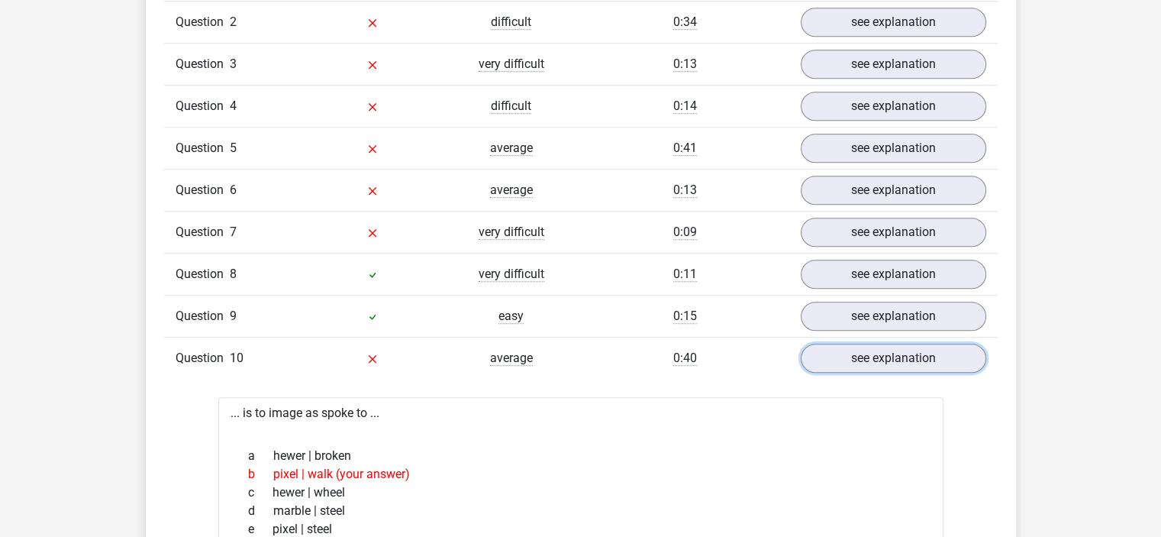
scroll to position [1320, 0]
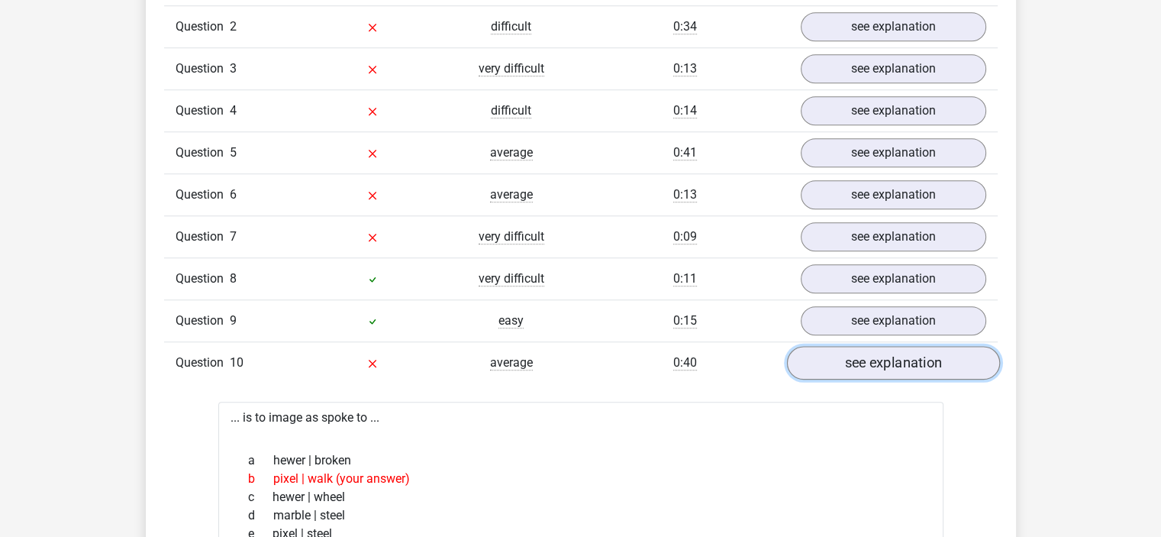
click at [899, 356] on link "see explanation" at bounding box center [892, 363] width 213 height 34
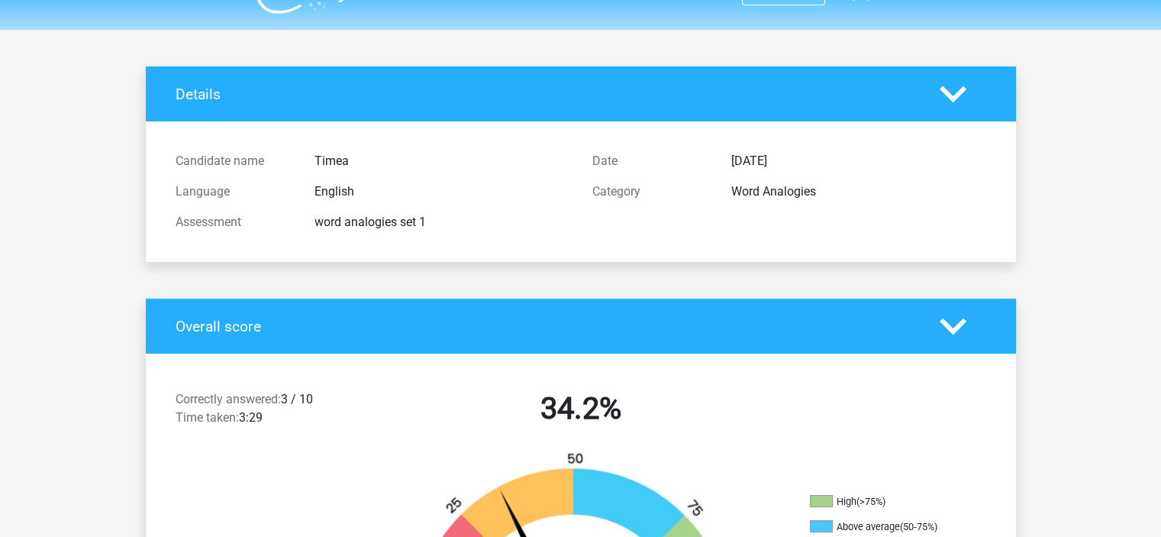
scroll to position [0, 0]
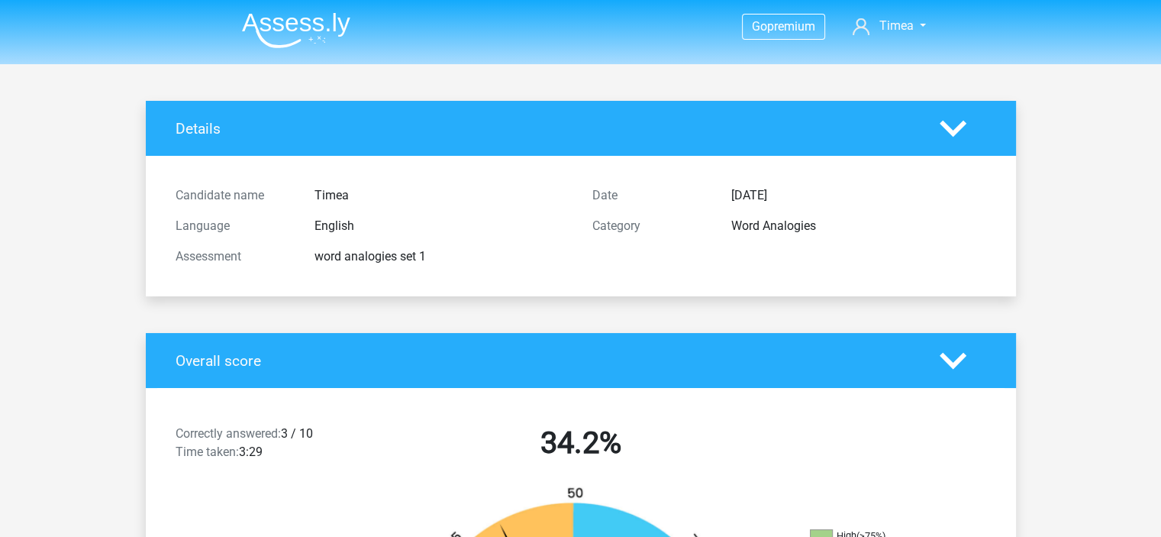
click at [947, 114] on div "Details" at bounding box center [581, 128] width 870 height 55
click at [951, 125] on icon at bounding box center [952, 128] width 27 height 27
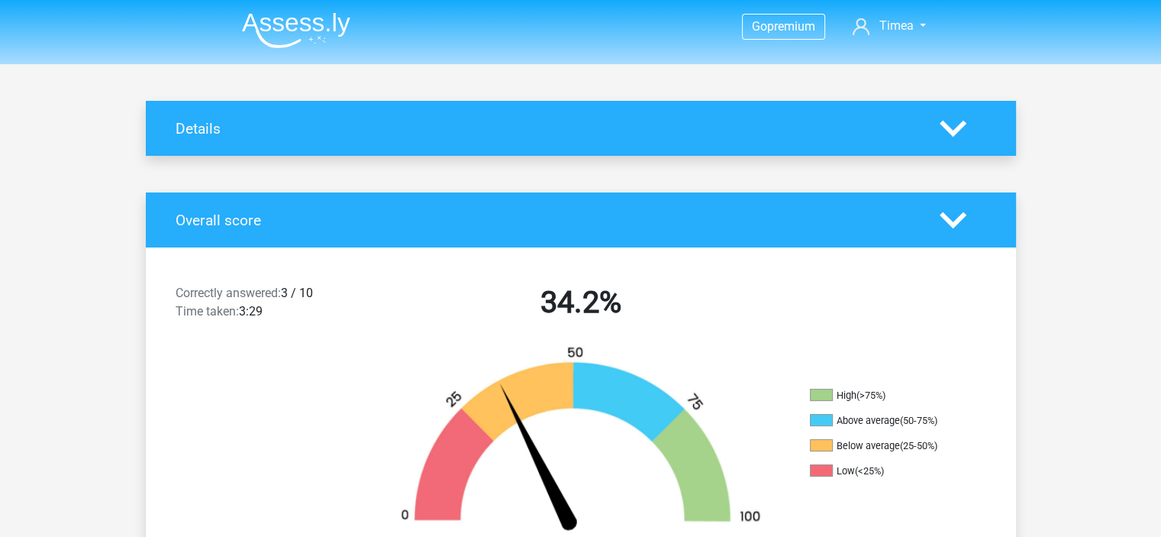
click at [951, 125] on icon at bounding box center [952, 128] width 27 height 27
